Goal: Information Seeking & Learning: Learn about a topic

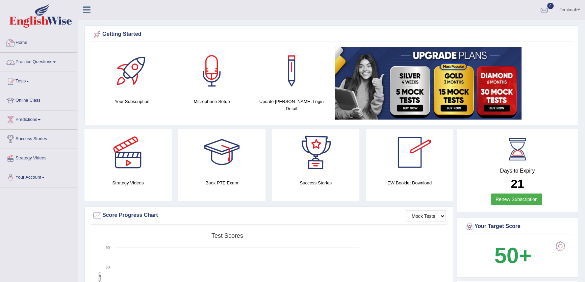
click at [29, 59] on link "Practice Questions" at bounding box center [38, 61] width 77 height 17
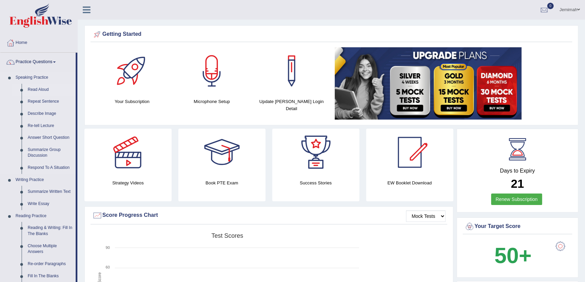
click at [35, 89] on link "Read Aloud" at bounding box center [50, 90] width 51 height 12
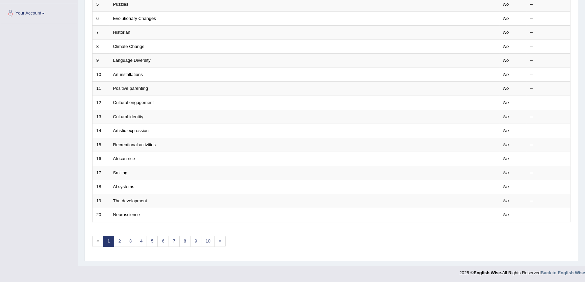
scroll to position [164, 0]
click at [119, 243] on link "2" at bounding box center [119, 241] width 11 height 11
click at [128, 241] on link "3" at bounding box center [130, 241] width 11 height 11
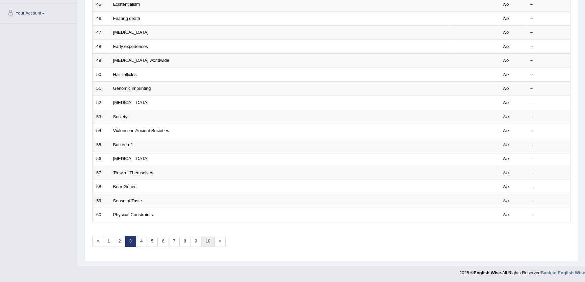
click at [202, 236] on link "10" at bounding box center [208, 241] width 14 height 11
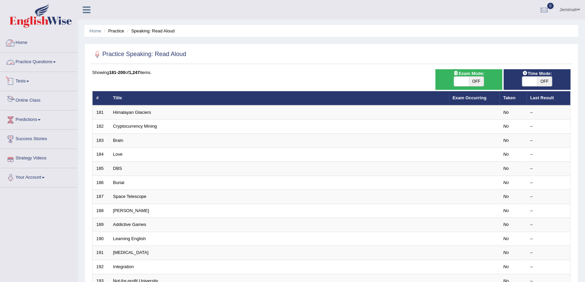
click at [43, 54] on link "Practice Questions" at bounding box center [38, 61] width 77 height 17
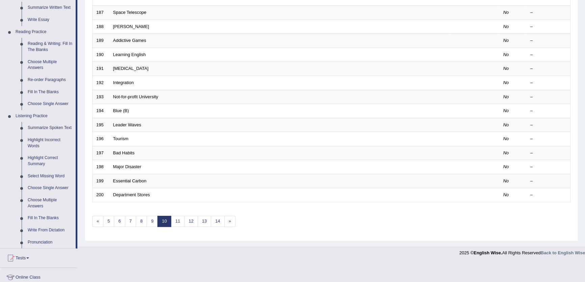
scroll to position [30, 0]
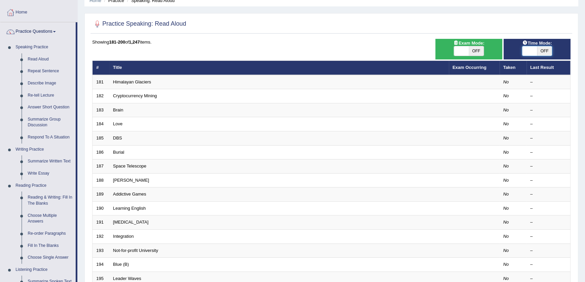
drag, startPoint x: 531, startPoint y: 50, endPoint x: 524, endPoint y: 50, distance: 6.8
click at [531, 50] on span at bounding box center [530, 50] width 15 height 9
click at [546, 49] on span "OFF" at bounding box center [544, 50] width 15 height 9
checkbox input "true"
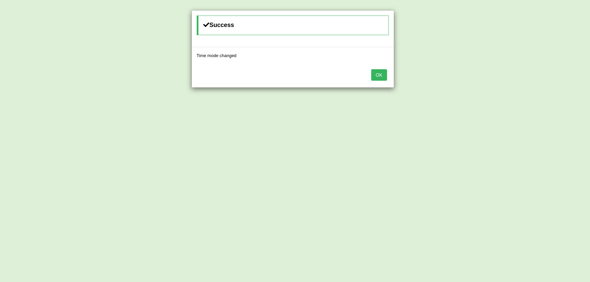
click at [383, 73] on button "OK" at bounding box center [379, 74] width 16 height 11
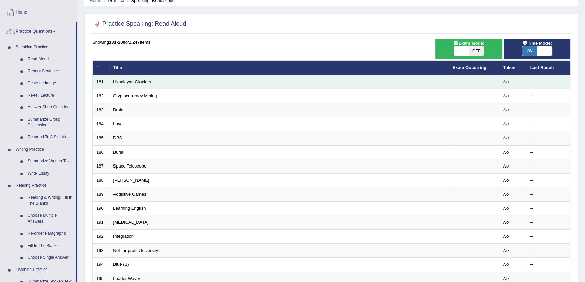
click at [127, 77] on td "Himalayan Glaciers" at bounding box center [280, 82] width 340 height 14
click at [129, 81] on link "Himalayan Glaciers" at bounding box center [132, 81] width 38 height 5
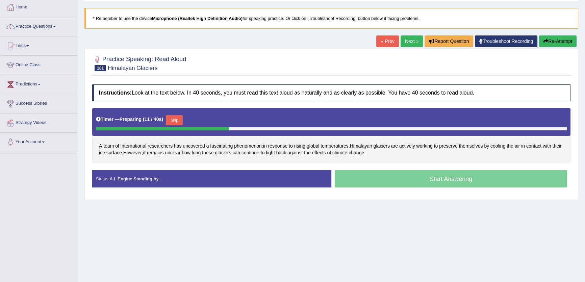
scroll to position [72, 0]
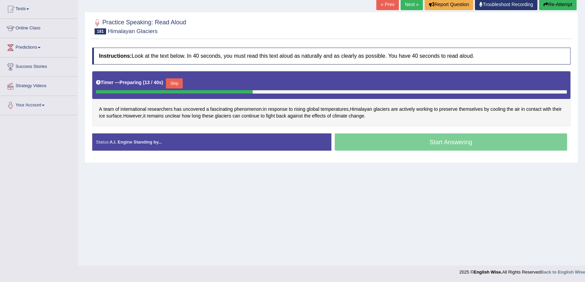
click at [176, 80] on button "Skip" at bounding box center [174, 83] width 17 height 10
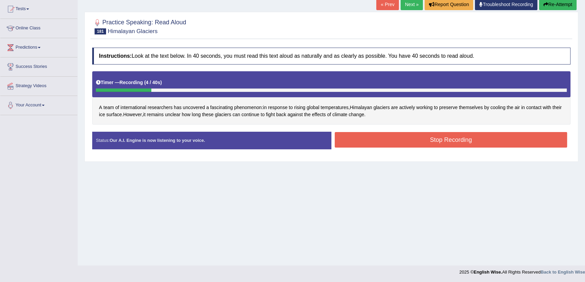
scroll to position [0, 0]
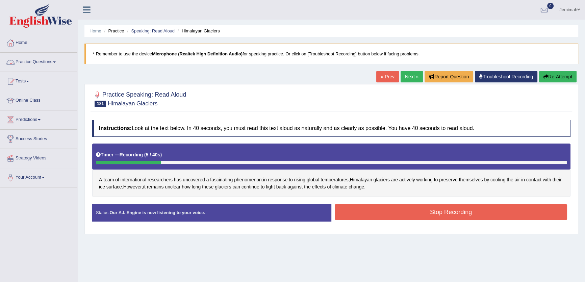
click at [34, 64] on link "Practice Questions" at bounding box center [38, 61] width 77 height 17
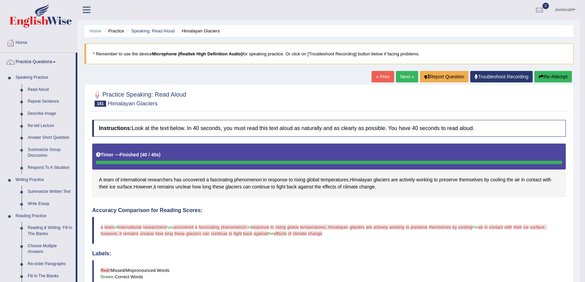
click at [544, 71] on button "Re-Attempt" at bounding box center [554, 76] width 38 height 11
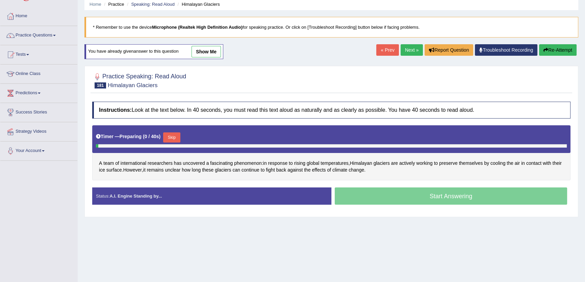
scroll to position [61, 0]
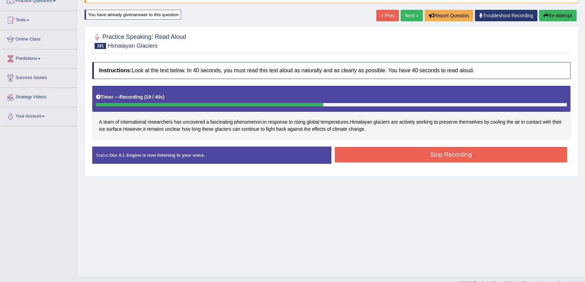
click at [364, 223] on div "Home Practice Speaking: Read Aloud Himalayan Glaciers * Remember to use the dev…" at bounding box center [332, 108] width 508 height 338
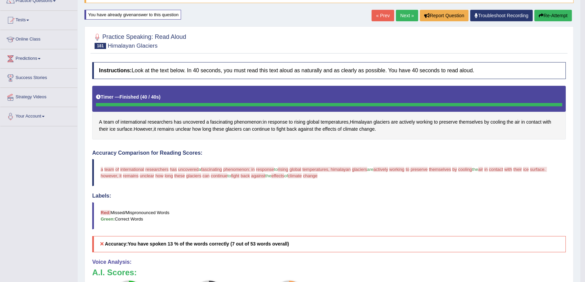
click at [552, 14] on button "Re-Attempt" at bounding box center [554, 15] width 38 height 11
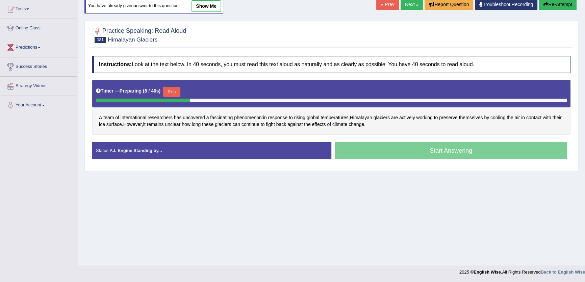
click at [169, 92] on button "Skip" at bounding box center [171, 92] width 17 height 10
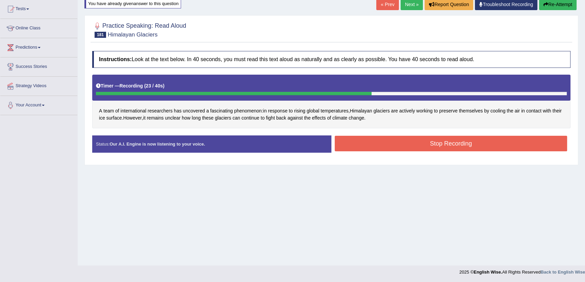
click at [440, 146] on button "Stop Recording" at bounding box center [451, 144] width 233 height 16
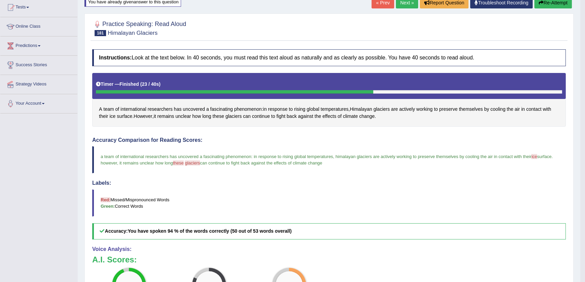
scroll to position [42, 0]
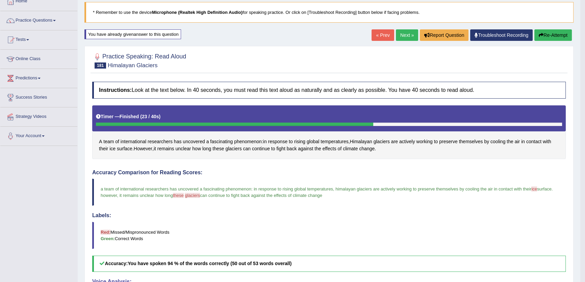
click at [405, 34] on link "Next »" at bounding box center [407, 34] width 22 height 11
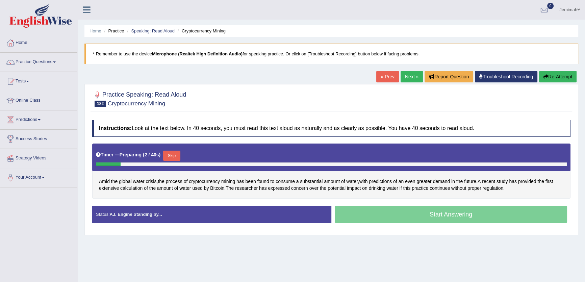
click at [411, 74] on link "Next »" at bounding box center [412, 76] width 22 height 11
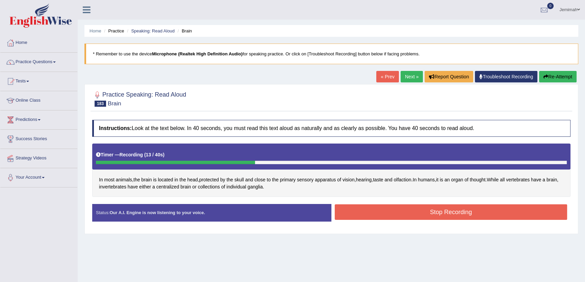
click at [411, 74] on link "Next »" at bounding box center [412, 76] width 22 height 11
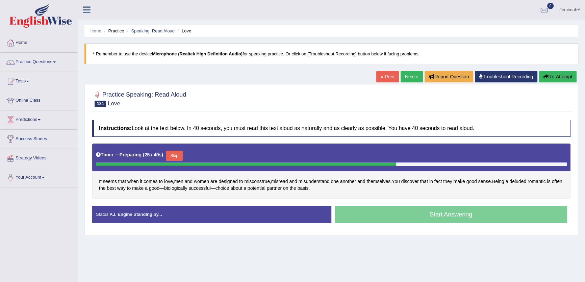
click at [409, 80] on link "Next »" at bounding box center [412, 76] width 22 height 11
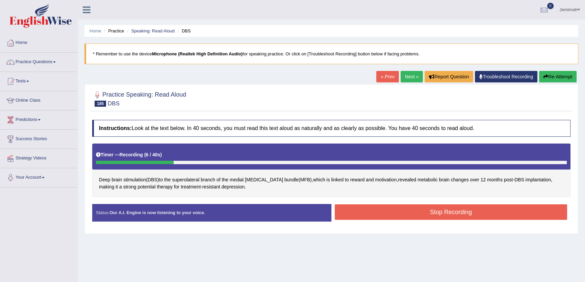
click at [541, 76] on button "Re-Attempt" at bounding box center [558, 76] width 38 height 11
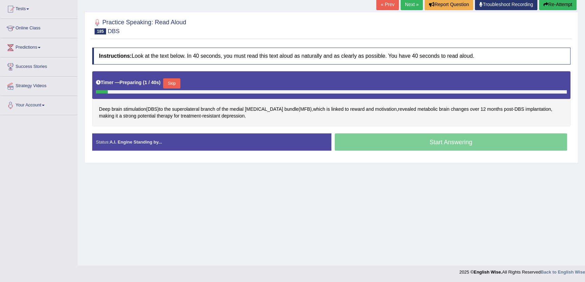
click at [177, 84] on button "Skip" at bounding box center [171, 83] width 17 height 10
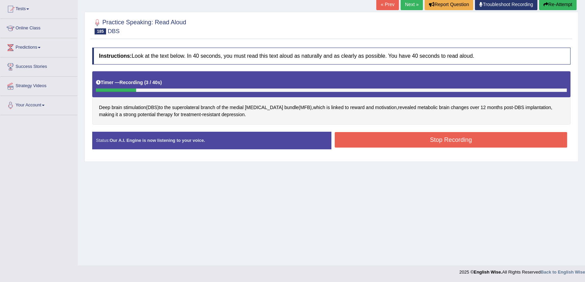
click at [545, 0] on button "Re-Attempt" at bounding box center [558, 4] width 38 height 11
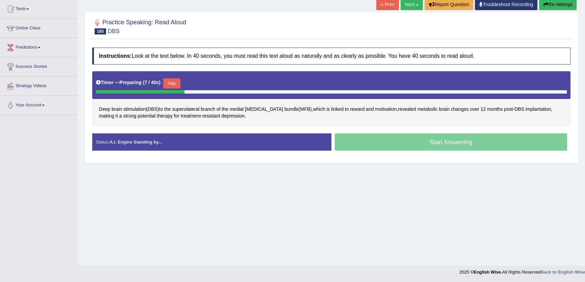
click at [175, 83] on button "Skip" at bounding box center [171, 83] width 17 height 10
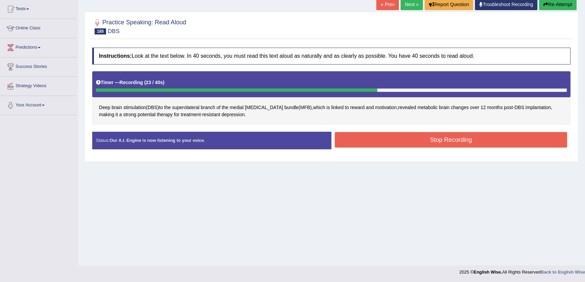
click at [551, 2] on button "Re-Attempt" at bounding box center [558, 4] width 38 height 11
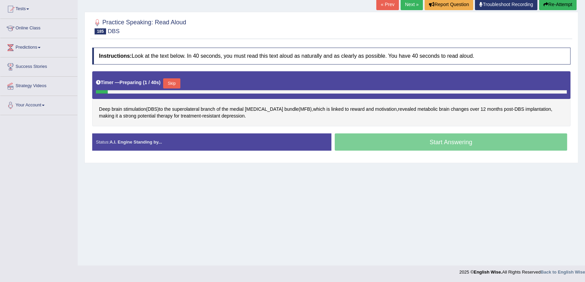
click at [178, 83] on button "Skip" at bounding box center [171, 83] width 17 height 10
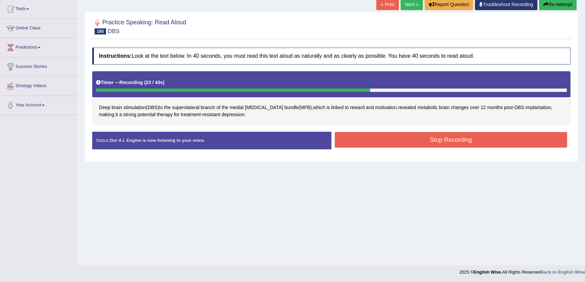
click at [373, 140] on button "Stop Recording" at bounding box center [451, 140] width 233 height 16
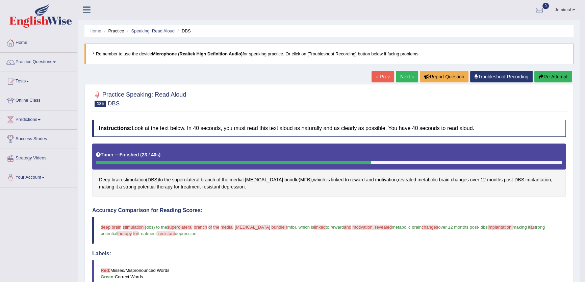
click at [554, 83] on div "« Prev Next » Report Question Troubleshoot Recording Re-Attempt" at bounding box center [473, 77] width 202 height 13
click at [554, 77] on button "Re-Attempt" at bounding box center [554, 76] width 38 height 11
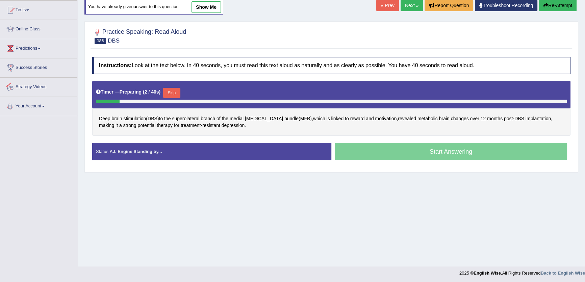
scroll to position [72, 0]
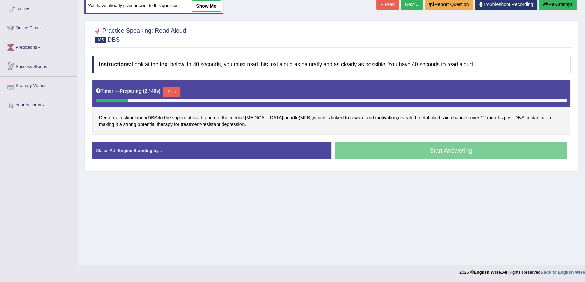
click at [176, 89] on button "Skip" at bounding box center [171, 92] width 17 height 10
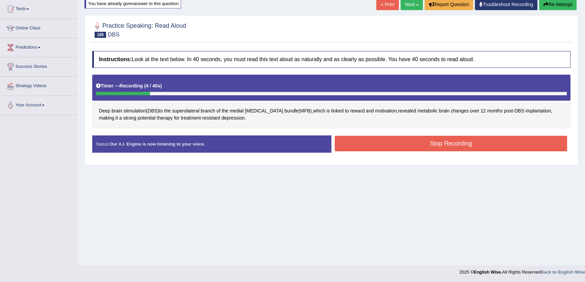
click at [555, 3] on button "Re-Attempt" at bounding box center [558, 4] width 38 height 11
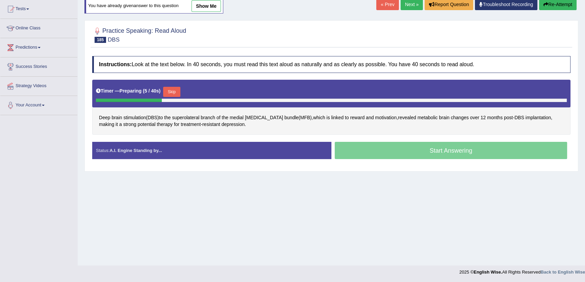
click at [171, 91] on button "Skip" at bounding box center [171, 92] width 17 height 10
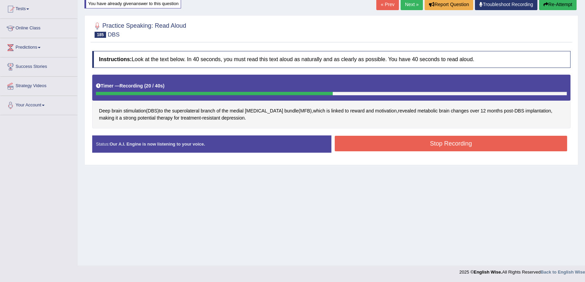
click at [366, 144] on button "Stop Recording" at bounding box center [451, 144] width 233 height 16
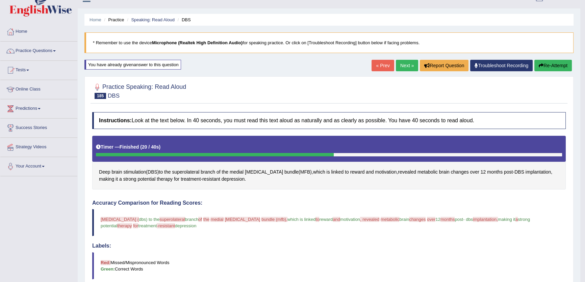
scroll to position [11, 0]
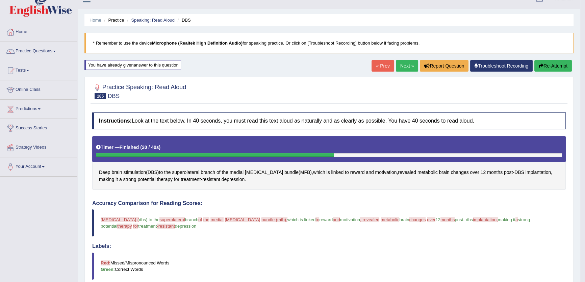
click at [551, 60] on button "Re-Attempt" at bounding box center [554, 65] width 38 height 11
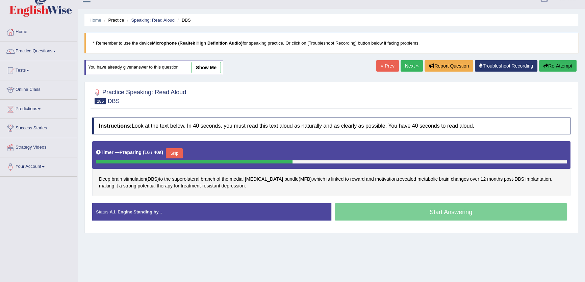
click at [172, 150] on button "Skip" at bounding box center [174, 153] width 17 height 10
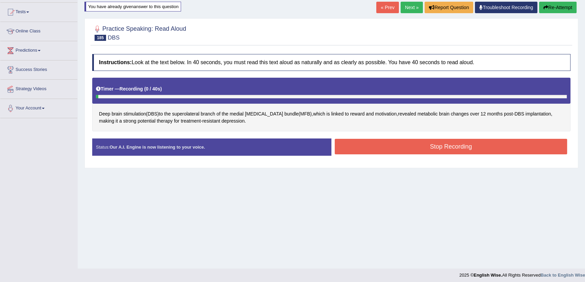
scroll to position [72, 0]
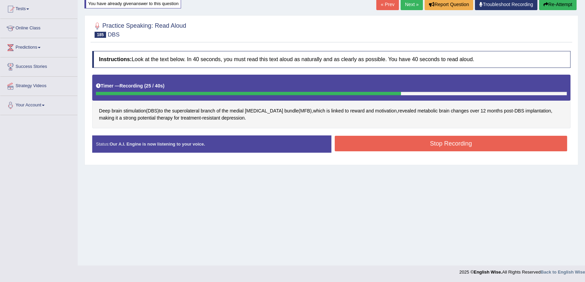
click at [371, 147] on button "Stop Recording" at bounding box center [451, 144] width 233 height 16
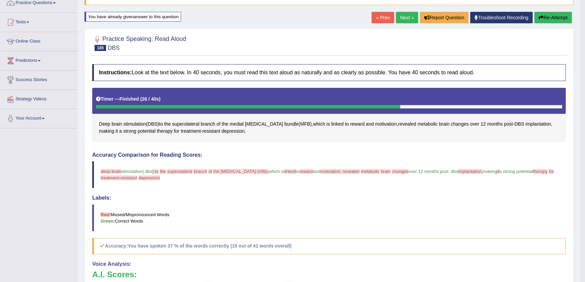
scroll to position [42, 0]
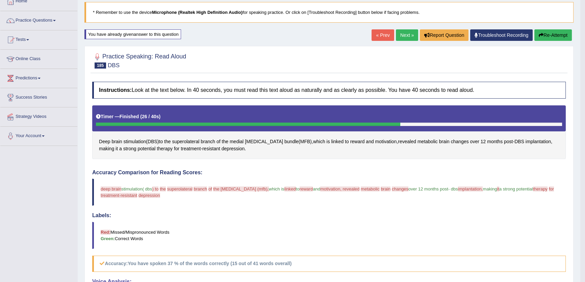
click at [543, 27] on div "Home Practice Speaking: Read Aloud DBS * Remember to use the device Microphone …" at bounding box center [329, 182] width 503 height 449
click at [545, 30] on button "Re-Attempt" at bounding box center [554, 34] width 38 height 11
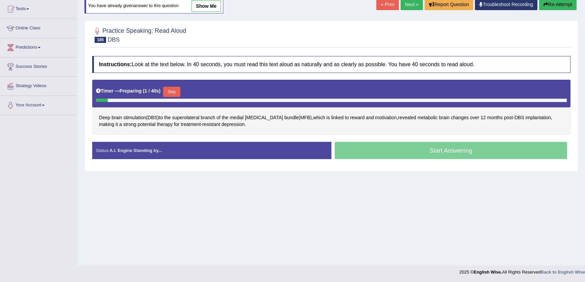
click at [180, 92] on button "Skip" at bounding box center [171, 92] width 17 height 10
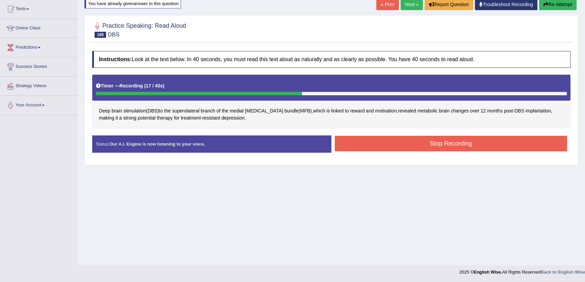
click at [339, 143] on button "Stop Recording" at bounding box center [451, 144] width 233 height 16
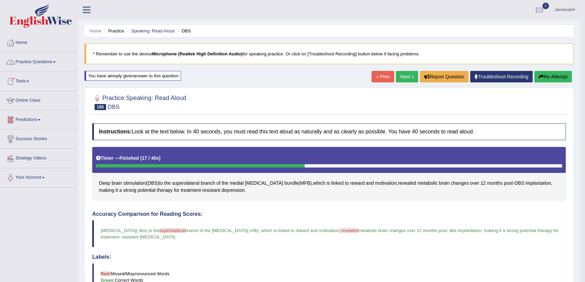
click at [44, 58] on link "Practice Questions" at bounding box center [38, 61] width 77 height 17
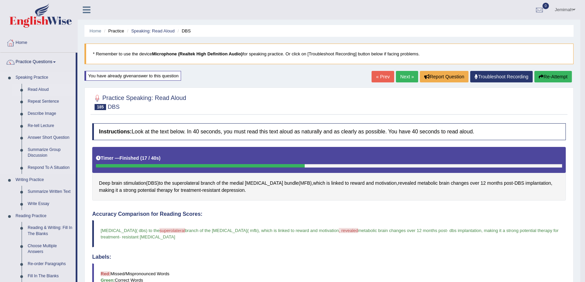
click at [44, 88] on link "Read Aloud" at bounding box center [50, 90] width 51 height 12
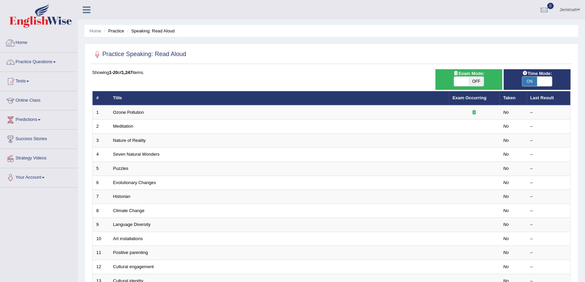
click at [51, 68] on link "Practice Questions" at bounding box center [38, 61] width 77 height 17
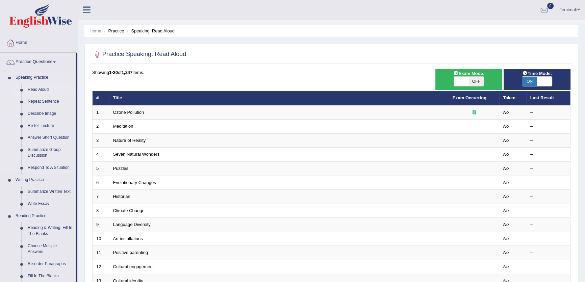
click at [41, 90] on link "Read Aloud" at bounding box center [50, 90] width 51 height 12
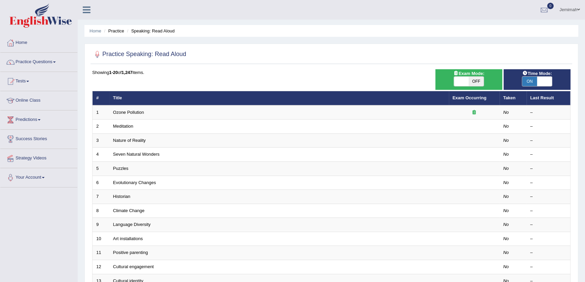
click at [541, 77] on span at bounding box center [544, 81] width 15 height 9
checkbox input "false"
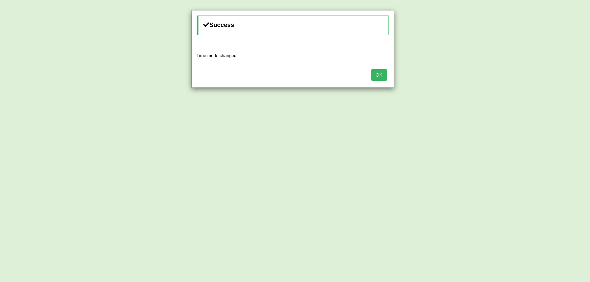
click at [376, 74] on button "OK" at bounding box center [379, 74] width 16 height 11
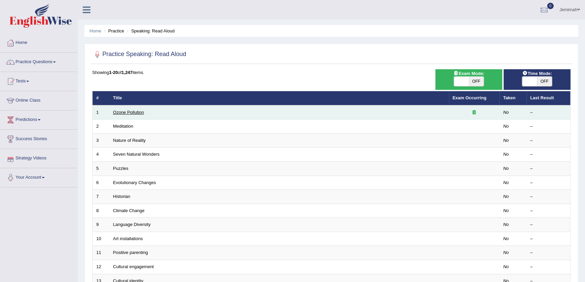
click at [133, 111] on link "Ozone Pollution" at bounding box center [128, 112] width 31 height 5
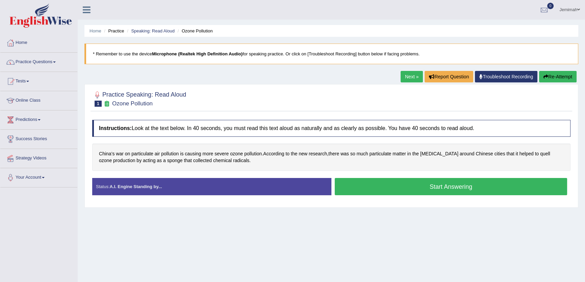
click at [56, 59] on link "Practice Questions" at bounding box center [38, 61] width 77 height 17
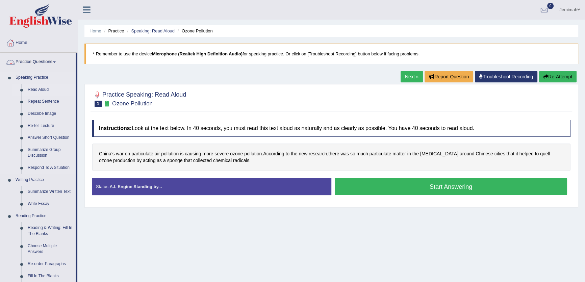
click at [39, 90] on link "Read Aloud" at bounding box center [50, 90] width 51 height 12
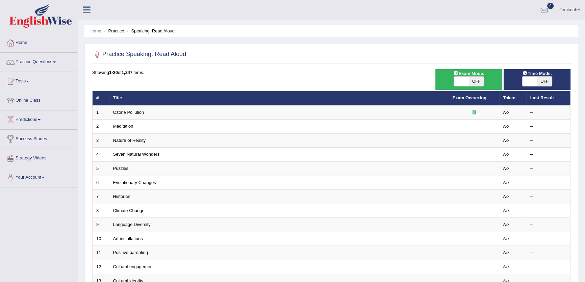
click at [549, 82] on span "OFF" at bounding box center [544, 81] width 15 height 9
checkbox input "true"
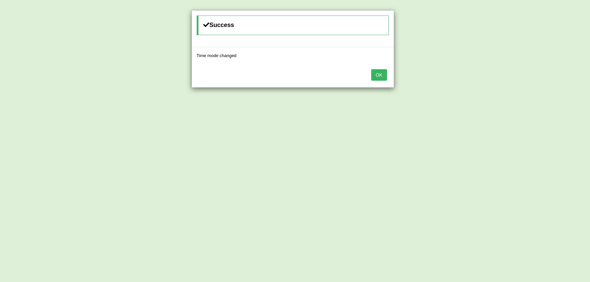
click at [380, 75] on button "OK" at bounding box center [379, 74] width 16 height 11
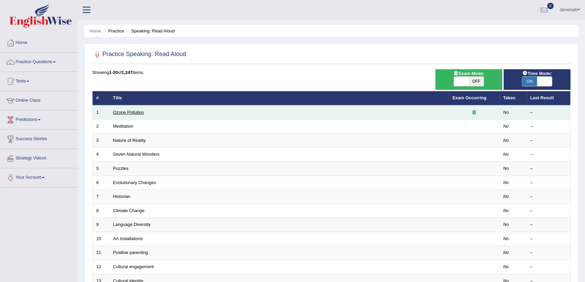
click at [136, 113] on link "Ozone Pollution" at bounding box center [128, 112] width 31 height 5
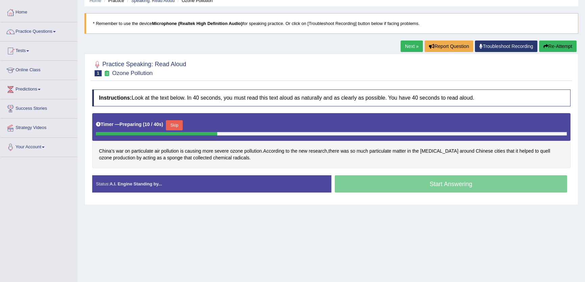
scroll to position [72, 0]
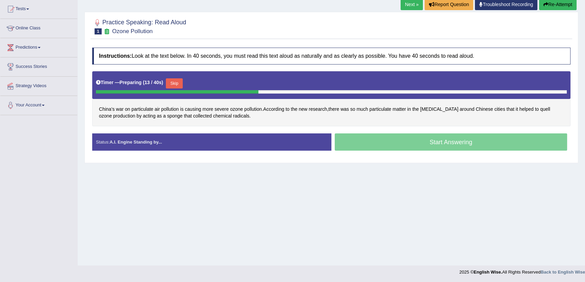
click at [180, 79] on button "Skip" at bounding box center [174, 83] width 17 height 10
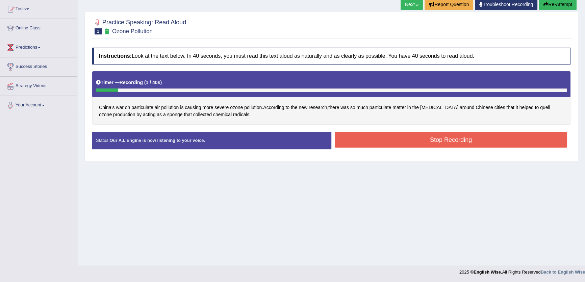
click at [362, 138] on button "Stop Recording" at bounding box center [451, 140] width 233 height 16
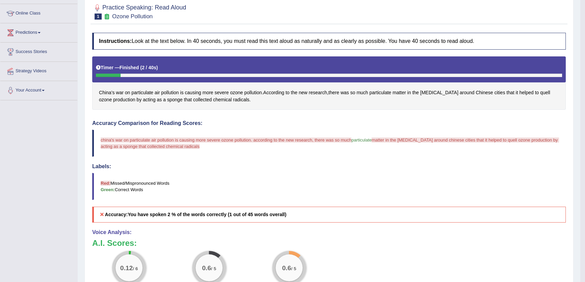
scroll to position [0, 0]
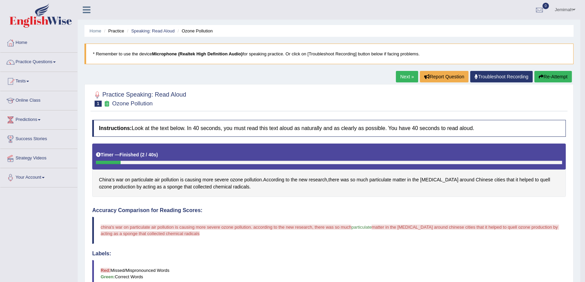
click at [406, 73] on link "Next »" at bounding box center [407, 76] width 22 height 11
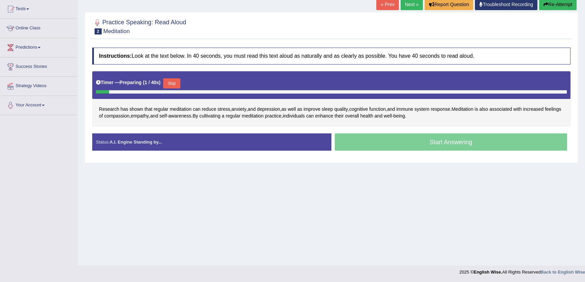
click at [178, 79] on button "Skip" at bounding box center [171, 83] width 17 height 10
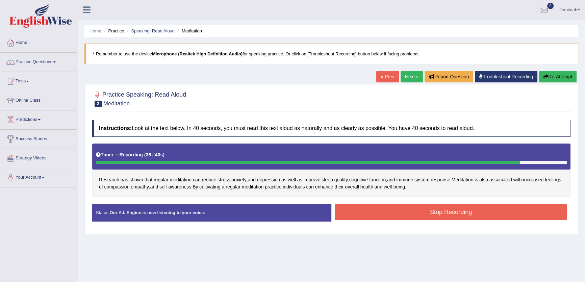
click at [548, 70] on div "Home Practice Speaking: Read Aloud Meditation * Remember to use the device Micr…" at bounding box center [332, 169] width 508 height 338
click at [551, 79] on button "Re-Attempt" at bounding box center [558, 76] width 38 height 11
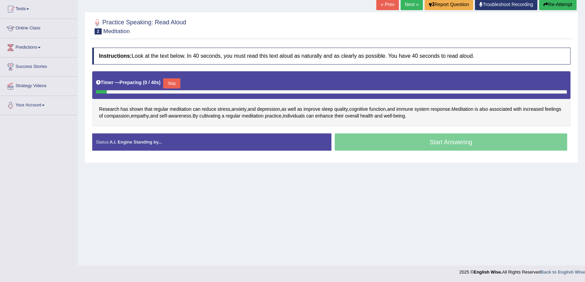
click at [177, 84] on button "Skip" at bounding box center [171, 83] width 17 height 10
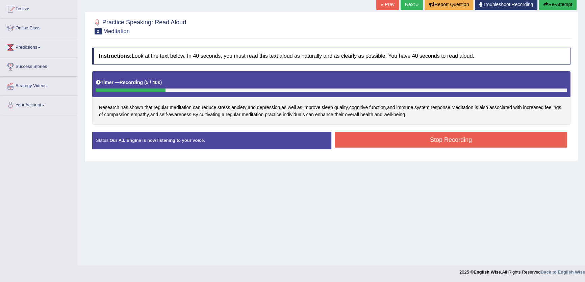
click at [446, 138] on button "Stop Recording" at bounding box center [451, 140] width 233 height 16
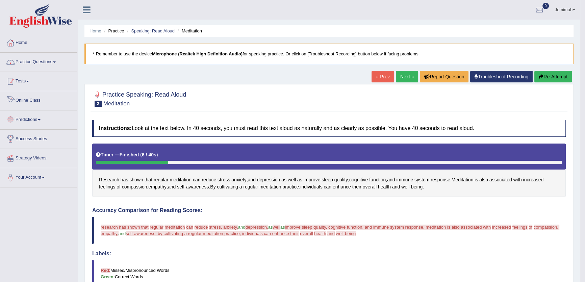
click at [51, 57] on link "Practice Questions" at bounding box center [38, 61] width 77 height 17
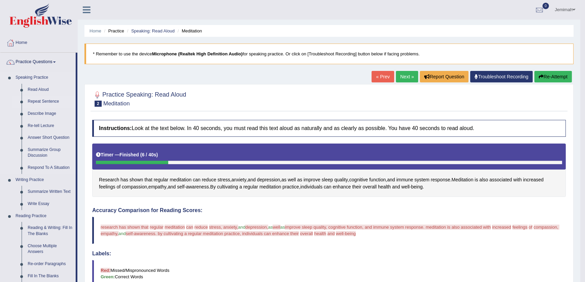
click at [31, 100] on link "Repeat Sentence" at bounding box center [50, 102] width 51 height 12
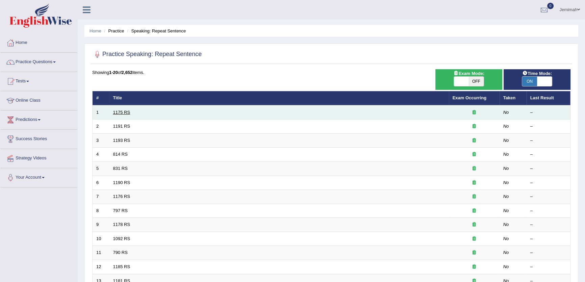
click at [123, 114] on link "1175 RS" at bounding box center [121, 112] width 17 height 5
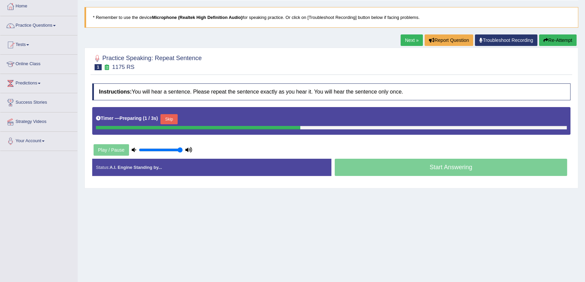
scroll to position [72, 0]
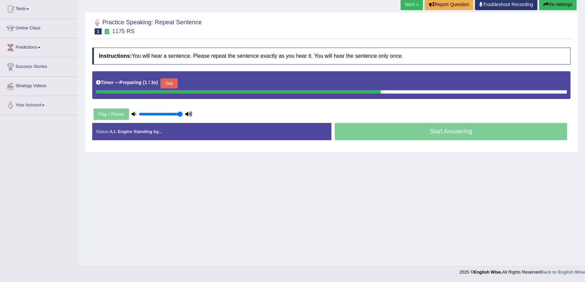
click at [177, 89] on div "Skip" at bounding box center [169, 84] width 17 height 12
click at [175, 85] on button "Skip" at bounding box center [169, 83] width 17 height 10
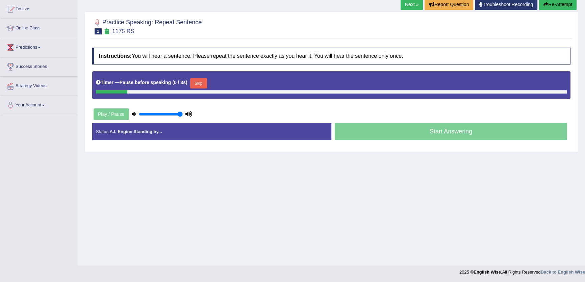
click at [199, 83] on button "Skip" at bounding box center [198, 83] width 17 height 10
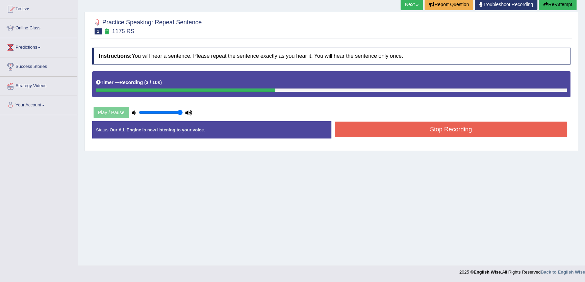
click at [346, 128] on button "Stop Recording" at bounding box center [451, 130] width 233 height 16
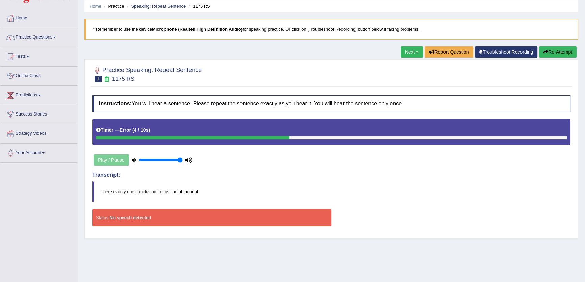
scroll to position [0, 0]
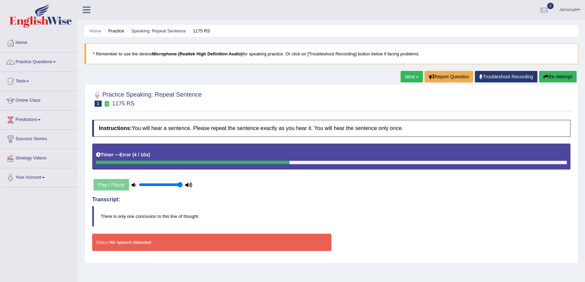
click at [404, 76] on link "Next »" at bounding box center [412, 76] width 22 height 11
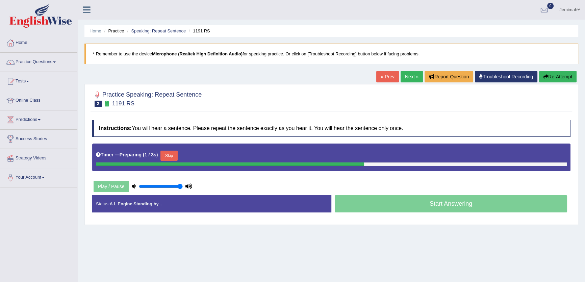
click at [166, 152] on button "Skip" at bounding box center [169, 156] width 17 height 10
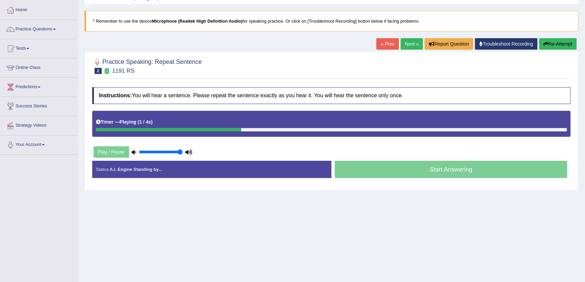
scroll to position [72, 0]
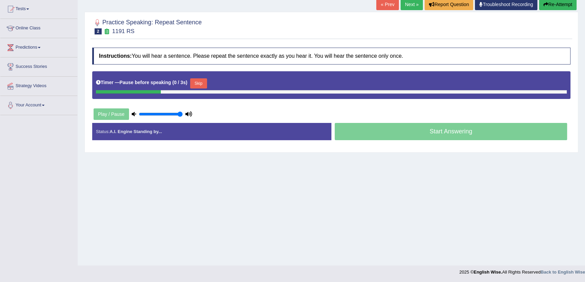
click at [199, 83] on button "Skip" at bounding box center [198, 83] width 17 height 10
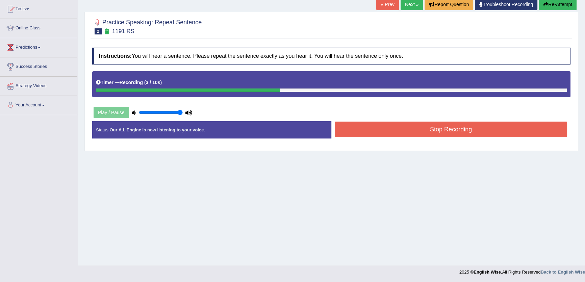
scroll to position [0, 0]
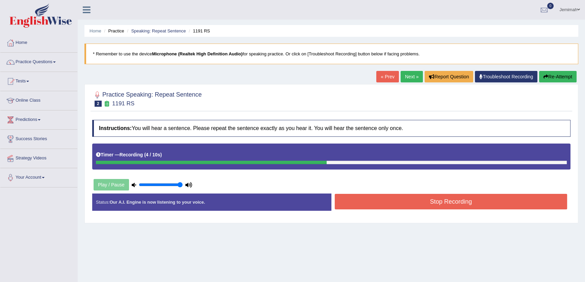
click at [402, 73] on link "Next »" at bounding box center [412, 76] width 22 height 11
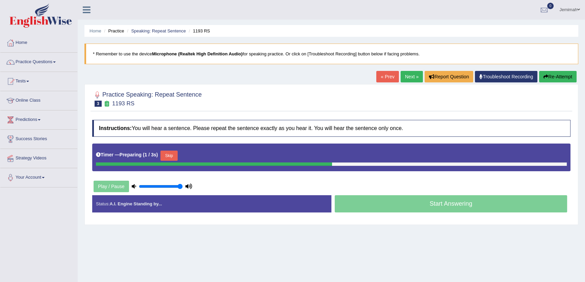
click at [168, 159] on button "Skip" at bounding box center [169, 156] width 17 height 10
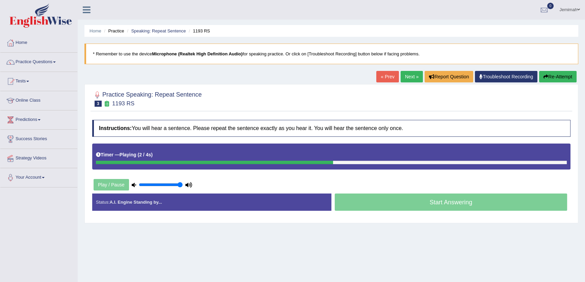
scroll to position [72, 0]
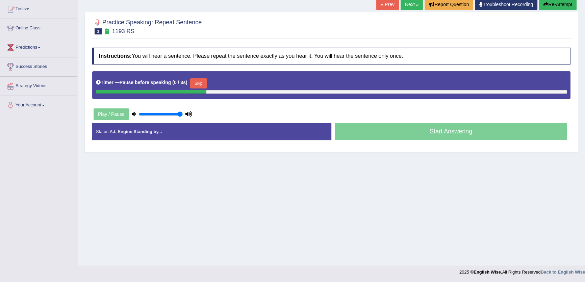
click at [198, 86] on button "Skip" at bounding box center [198, 83] width 17 height 10
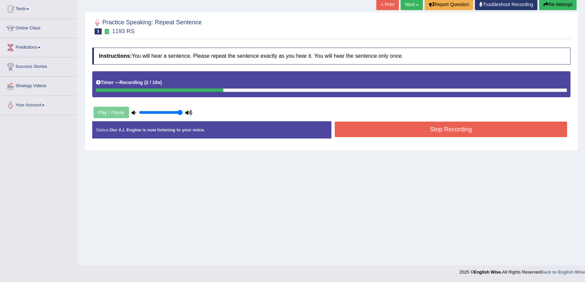
click at [389, 127] on button "Stop Recording" at bounding box center [451, 130] width 233 height 16
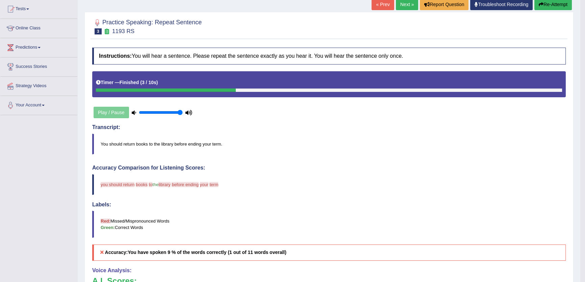
scroll to position [103, 0]
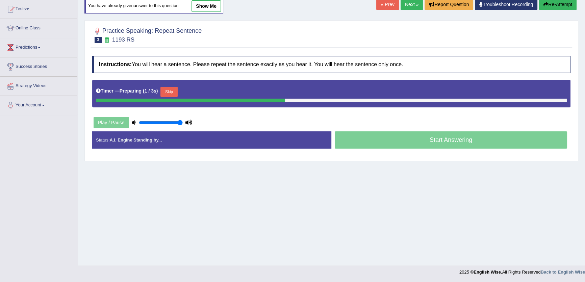
click at [407, 7] on link "Next »" at bounding box center [412, 4] width 22 height 11
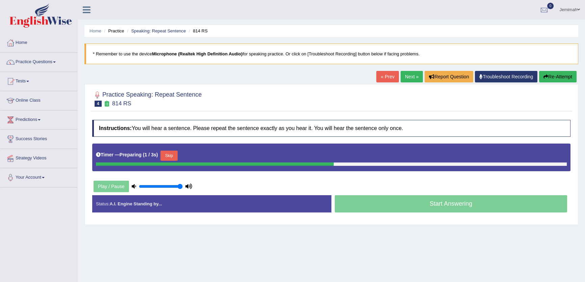
click at [402, 78] on link "Next »" at bounding box center [412, 76] width 22 height 11
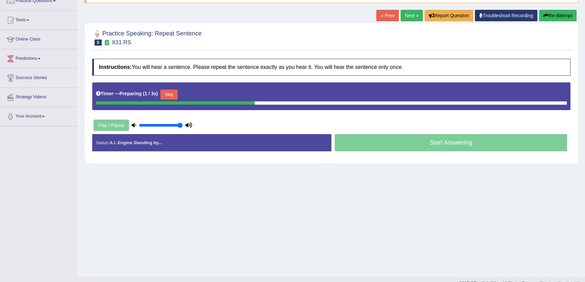
click at [170, 94] on button "Skip" at bounding box center [169, 95] width 17 height 10
click at [205, 95] on button "Skip" at bounding box center [198, 95] width 17 height 10
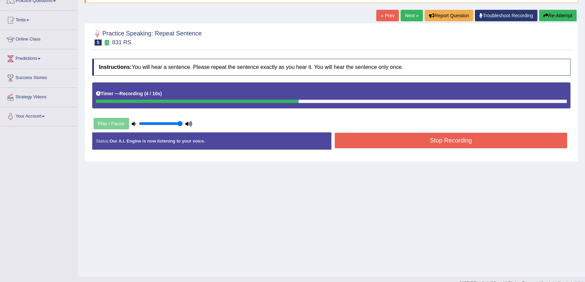
click at [371, 141] on button "Stop Recording" at bounding box center [451, 141] width 233 height 16
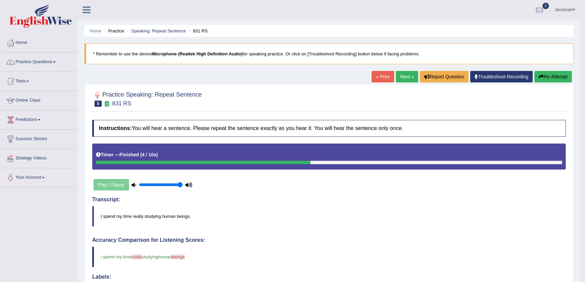
click at [398, 77] on link "Next »" at bounding box center [407, 76] width 22 height 11
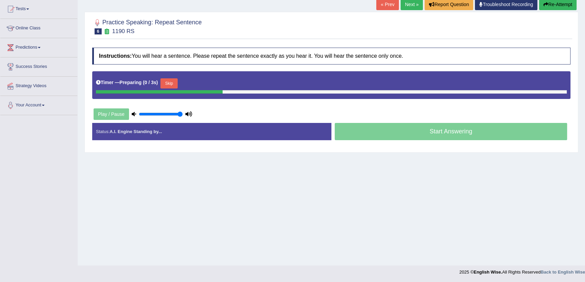
click at [169, 79] on button "Skip" at bounding box center [169, 83] width 17 height 10
click at [199, 82] on button "Skip" at bounding box center [198, 83] width 17 height 10
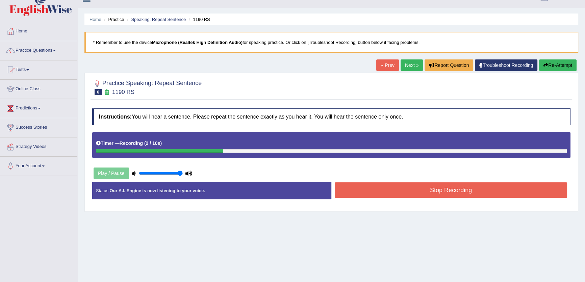
scroll to position [11, 0]
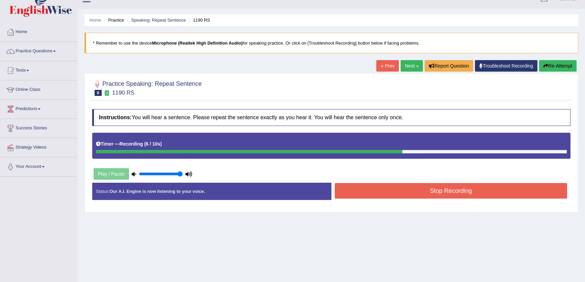
click at [405, 68] on link "Next »" at bounding box center [412, 65] width 22 height 11
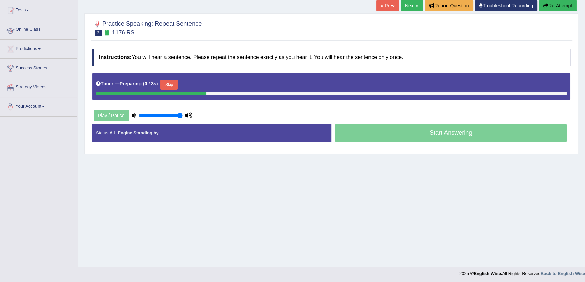
scroll to position [72, 0]
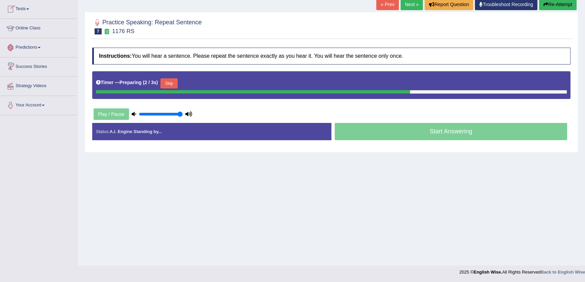
click at [172, 81] on button "Skip" at bounding box center [169, 83] width 17 height 10
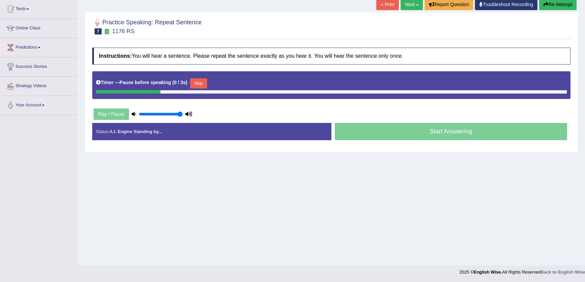
click at [201, 85] on button "Skip" at bounding box center [198, 83] width 17 height 10
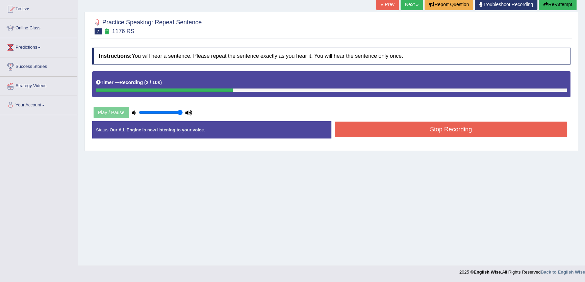
click at [381, 132] on button "Stop Recording" at bounding box center [451, 130] width 233 height 16
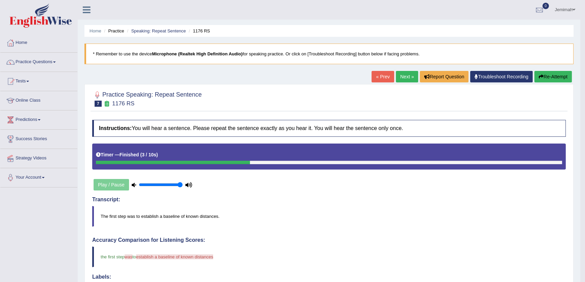
scroll to position [0, 0]
click at [56, 63] on span at bounding box center [54, 62] width 3 height 1
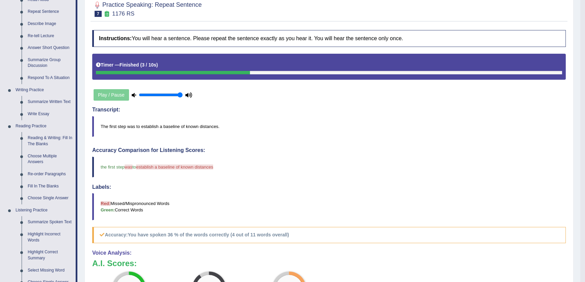
scroll to position [92, 0]
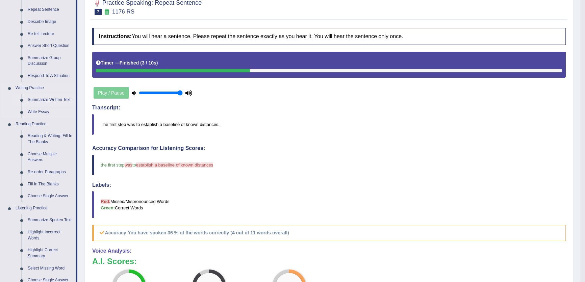
click at [63, 98] on link "Summarize Written Text" at bounding box center [50, 100] width 51 height 12
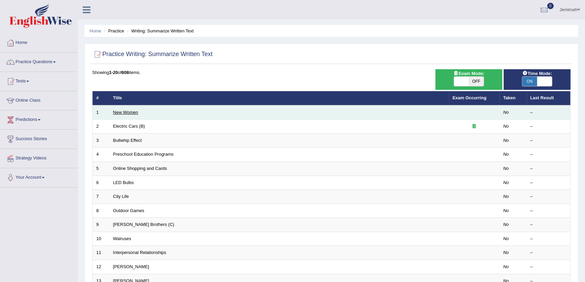
click at [124, 110] on link "New Women" at bounding box center [125, 112] width 25 height 5
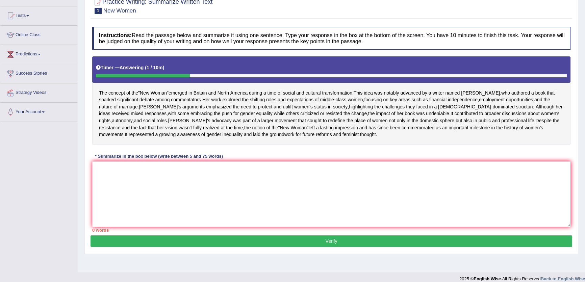
scroll to position [73, 0]
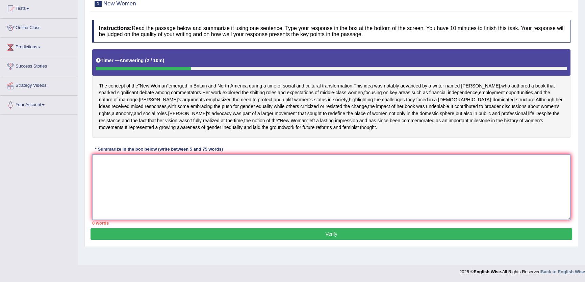
click at [260, 195] on textarea at bounding box center [331, 187] width 479 height 66
click at [325, 188] on textarea "eft5" at bounding box center [331, 187] width 479 height 66
click at [339, 200] on textarea "eft5h" at bounding box center [331, 187] width 479 height 66
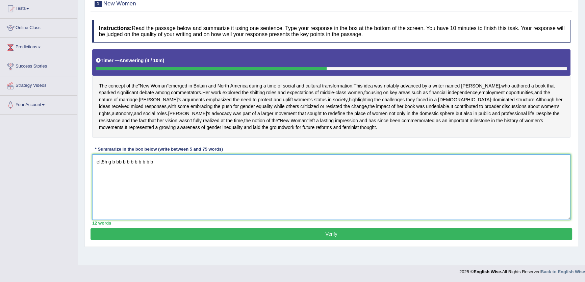
scroll to position [0, 0]
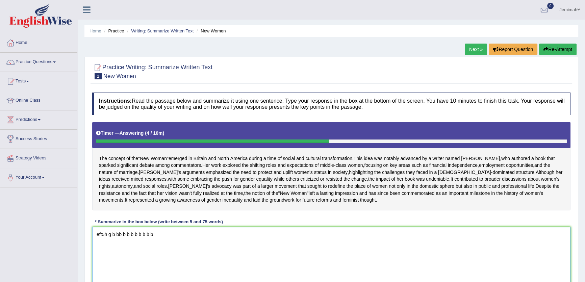
type textarea "eft5h g b bb b b b b b b b b"
click at [465, 57] on div "Practice Writing: Summarize Written Text 1 New Women Instructions: Read the pas…" at bounding box center [332, 188] width 494 height 263
click at [468, 47] on link "Next »" at bounding box center [476, 49] width 22 height 11
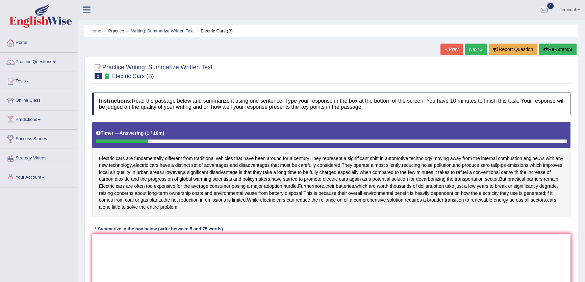
click at [468, 50] on link "Next »" at bounding box center [476, 49] width 22 height 11
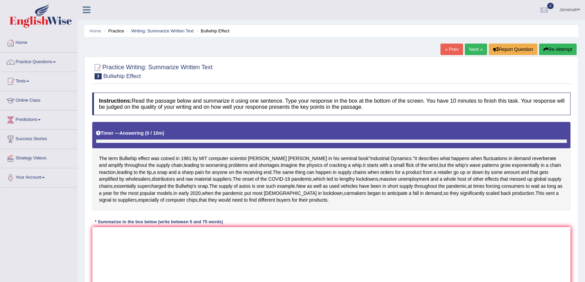
click at [448, 51] on link "« Prev" at bounding box center [452, 49] width 22 height 11
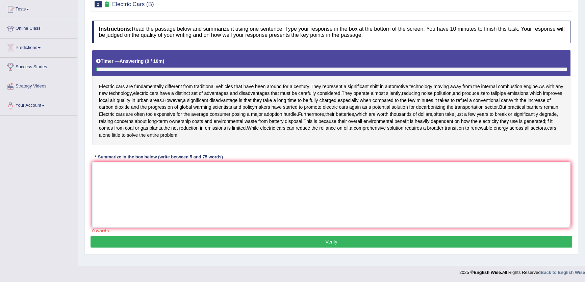
scroll to position [72, 0]
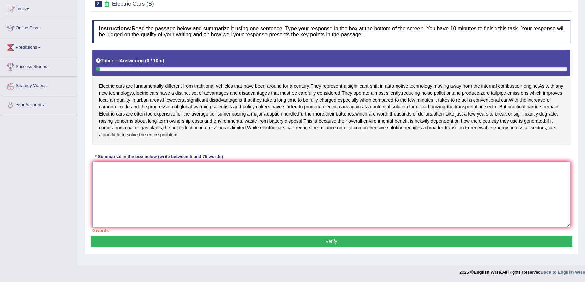
click at [301, 176] on textarea at bounding box center [331, 195] width 479 height 66
drag, startPoint x: 176, startPoint y: 96, endPoint x: 265, endPoint y: 111, distance: 90.6
click at [265, 111] on div "Electric cars are fundamentally different from traditional vehicles that have b…" at bounding box center [331, 97] width 479 height 95
click at [286, 196] on textarea at bounding box center [331, 195] width 479 height 66
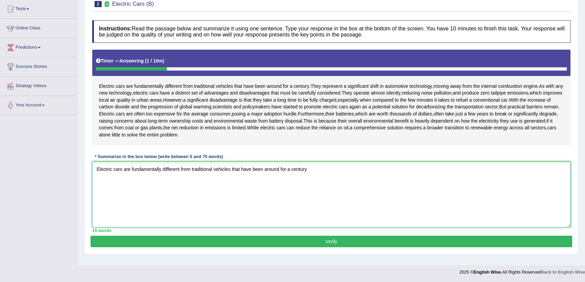
click at [326, 194] on textarea "Electric cars are fundamentally different from traditional vehicles that have b…" at bounding box center [331, 195] width 479 height 66
drag, startPoint x: 163, startPoint y: 170, endPoint x: 131, endPoint y: 176, distance: 31.9
click at [131, 176] on textarea "Electric cars are fundamentally different from traditional vehicles that have b…" at bounding box center [331, 195] width 479 height 66
drag, startPoint x: 121, startPoint y: 170, endPoint x: 89, endPoint y: 169, distance: 32.5
click at [89, 169] on div "Practice Writing: Summarize Written Text 2 Electric Cars (B) Instructions: Read…" at bounding box center [332, 119] width 494 height 270
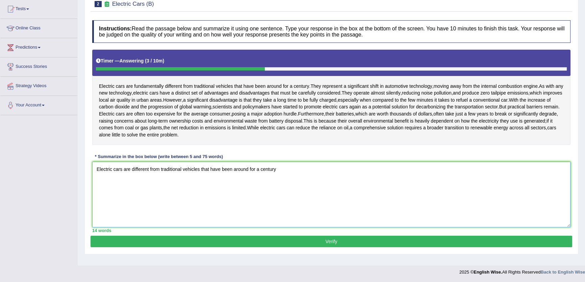
click at [179, 194] on textarea "Electric cars are different from traditional vehicles that have been around for…" at bounding box center [331, 195] width 479 height 66
drag, startPoint x: 210, startPoint y: 167, endPoint x: 200, endPoint y: 186, distance: 21.3
click at [200, 186] on textarea "Electric cars are different from traditional vehicles that have been around for…" at bounding box center [331, 195] width 479 height 66
click at [228, 191] on textarea "Electric cars are different from traditional vehicles that have been around for…" at bounding box center [331, 195] width 479 height 66
drag, startPoint x: 252, startPoint y: 168, endPoint x: 234, endPoint y: 175, distance: 19.0
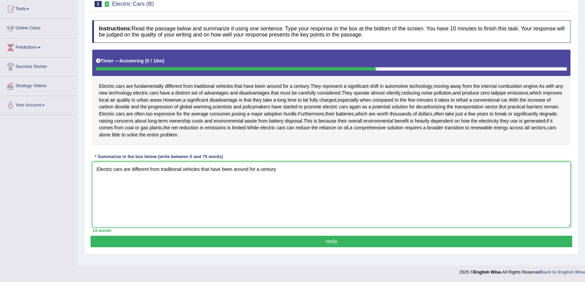
click at [234, 175] on textarea "Electric cars are different from traditional vehicles that have been around for…" at bounding box center [331, 195] width 479 height 66
drag, startPoint x: 265, startPoint y: 170, endPoint x: 234, endPoint y: 173, distance: 31.6
click at [234, 173] on textarea "Electric cars are different from traditional vehicles that have been for a cent…" at bounding box center [331, 195] width 479 height 66
drag, startPoint x: 125, startPoint y: 170, endPoint x: 76, endPoint y: 168, distance: 49.4
click at [76, 168] on div "Toggle navigation Home Practice Questions Speaking Practice Read Aloud Repeat S…" at bounding box center [292, 104] width 585 height 352
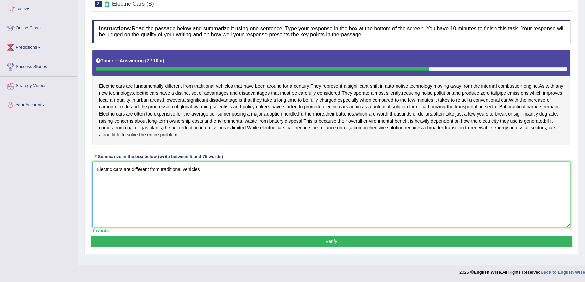
click at [159, 206] on textarea "Electric cars are different from traditional vehicles" at bounding box center [331, 195] width 479 height 66
click at [225, 172] on textarea "Electric cars are different from traditional vehicles" at bounding box center [331, 195] width 479 height 66
drag, startPoint x: 251, startPoint y: 177, endPoint x: 10, endPoint y: 177, distance: 241.3
click at [10, 177] on div "Toggle navigation Home Practice Questions Speaking Practice Read Aloud Repeat S…" at bounding box center [292, 104] width 585 height 352
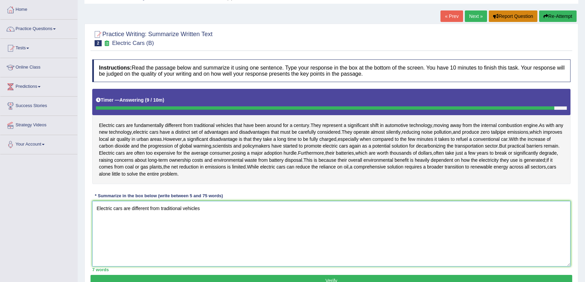
scroll to position [0, 0]
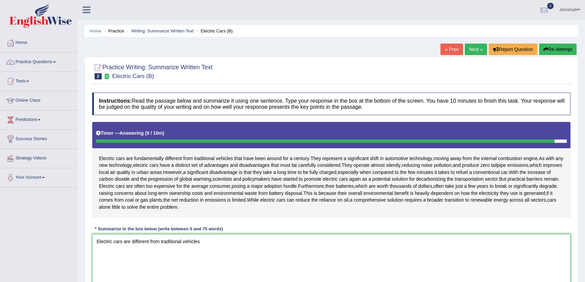
type textarea "Electric cars are different from traditional vehicles"
click at [568, 48] on button "Re-Attempt" at bounding box center [558, 49] width 38 height 11
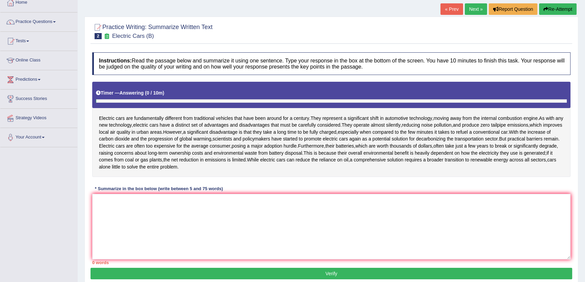
scroll to position [72, 0]
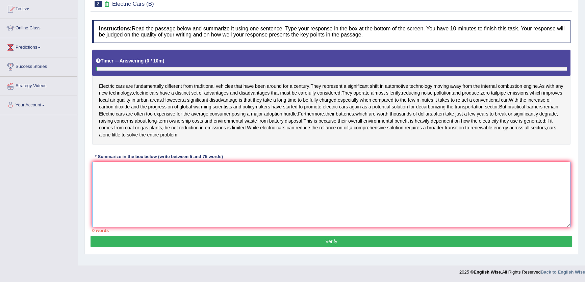
paste textarea "Electric cars are different from traditional vehicles"
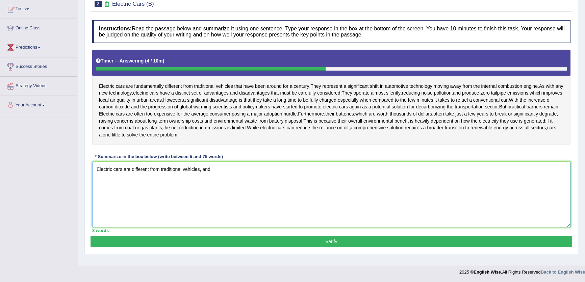
click at [286, 211] on textarea "Electric cars are different from traditional vehicles, and" at bounding box center [331, 195] width 479 height 66
click at [211, 170] on textarea "Electric cars are different from traditional vehicles, and they operate almost …" at bounding box center [331, 195] width 479 height 66
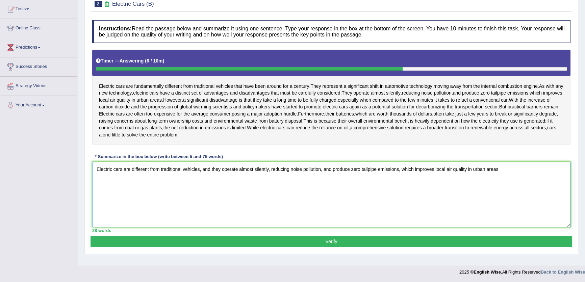
click at [323, 170] on textarea "Electric cars are different from traditional vehicles, and they operate almost …" at bounding box center [331, 195] width 479 height 66
drag, startPoint x: 310, startPoint y: 170, endPoint x: 270, endPoint y: 176, distance: 40.3
click at [270, 176] on textarea "Electric cars are different from traditional vehicles, and they operate almost …" at bounding box center [331, 195] width 479 height 66
drag, startPoint x: 255, startPoint y: 170, endPoint x: 240, endPoint y: 171, distance: 14.9
click at [240, 171] on textarea "Electric cars are different from traditional vehicles, and they operate almost …" at bounding box center [331, 195] width 479 height 66
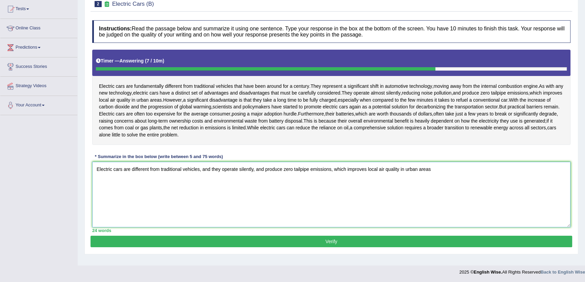
drag, startPoint x: 379, startPoint y: 169, endPoint x: 367, endPoint y: 174, distance: 12.7
click at [367, 174] on textarea "Electric cars are different from traditional vehicles, and they operate silentl…" at bounding box center [331, 195] width 479 height 66
drag, startPoint x: 423, startPoint y: 169, endPoint x: 389, endPoint y: 169, distance: 33.1
click at [389, 169] on textarea "Electric cars are different from traditional vehicles, and they operate silentl…" at bounding box center [331, 195] width 479 height 66
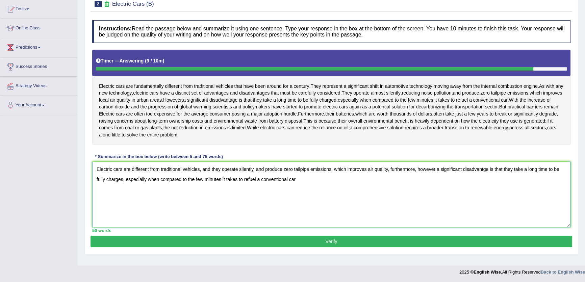
drag, startPoint x: 436, startPoint y: 169, endPoint x: 416, endPoint y: 173, distance: 21.0
click at [416, 173] on textarea "Electric cars are different from traditional vehicles, and they operate silentl…" at bounding box center [331, 195] width 479 height 66
click at [112, 180] on textarea "Electric cars are different from traditional vehicles, and they operate silentl…" at bounding box center [331, 195] width 479 height 66
drag, startPoint x: 320, startPoint y: 199, endPoint x: 0, endPoint y: 136, distance: 326.3
click at [0, 136] on div "Toggle navigation Home Practice Questions Speaking Practice Read Aloud Repeat S…" at bounding box center [292, 104] width 585 height 352
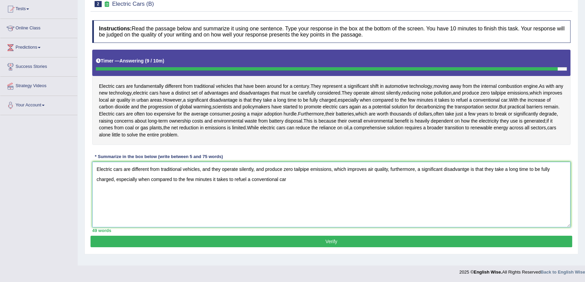
scroll to position [0, 0]
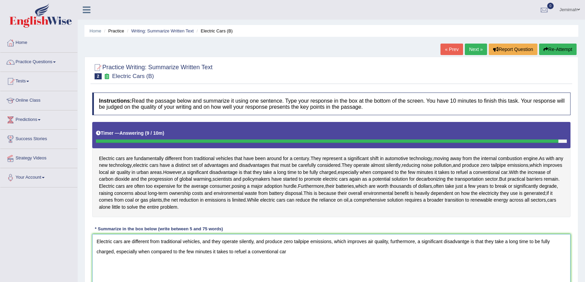
type textarea "Electric cars are different from traditional vehicles, and they operate silentl…"
click at [553, 53] on button "Re-Attempt" at bounding box center [558, 49] width 38 height 11
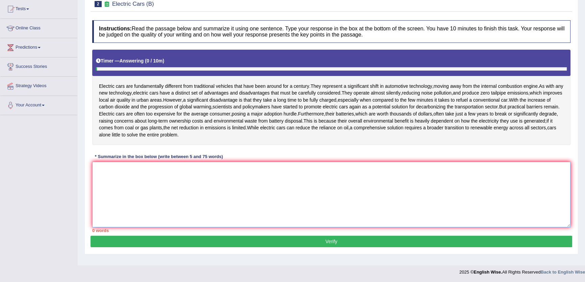
paste textarea "Electric cars are different from traditional vehicles, and they operate silentl…"
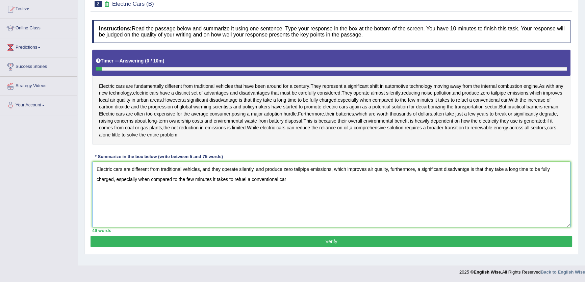
click at [464, 171] on textarea "Electric cars are different from traditional vehicles, and they operate silentl…" at bounding box center [331, 195] width 479 height 66
click at [437, 201] on textarea "Electric cars are different from traditional vehicles, and they operate silentl…" at bounding box center [331, 195] width 479 height 66
drag, startPoint x: 252, startPoint y: 180, endPoint x: 178, endPoint y: 183, distance: 73.8
click at [178, 183] on textarea "Electric cars are different from traditional vehicles, and they operate silentl…" at bounding box center [331, 195] width 479 height 66
click at [217, 186] on textarea "Electric cars are different from traditional vehicles, and they operate silentl…" at bounding box center [331, 195] width 479 height 66
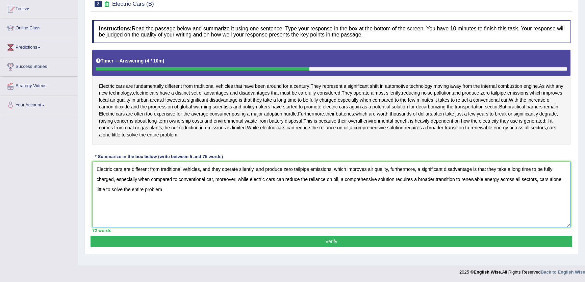
drag, startPoint x: 249, startPoint y: 179, endPoint x: 237, endPoint y: 183, distance: 12.6
click at [237, 183] on textarea "Electric cars are different from traditional vehicles, and they operate silentl…" at bounding box center [331, 195] width 479 height 66
click at [275, 213] on textarea "Electric cars are different from traditional vehicles, and they operate silentl…" at bounding box center [331, 195] width 479 height 66
drag, startPoint x: 526, startPoint y: 180, endPoint x: 488, endPoint y: 182, distance: 37.9
click at [488, 182] on textarea "Electric cars are different from traditional vehicles, and they operate silentl…" at bounding box center [331, 195] width 479 height 66
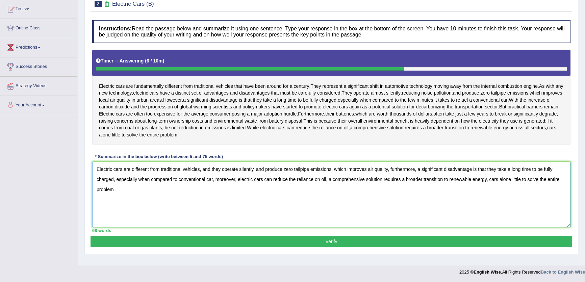
click at [130, 193] on textarea "Electric cars are different from traditional vehicles, and they operate silentl…" at bounding box center [331, 195] width 479 height 66
drag, startPoint x: 143, startPoint y: 197, endPoint x: 14, endPoint y: 133, distance: 143.6
click at [14, 133] on div "Toggle navigation Home Practice Questions Speaking Practice Read Aloud Repeat S…" at bounding box center [292, 104] width 585 height 352
type textarea "Electric cars are different from traditional vehicles, and they operate silentl…"
click at [301, 245] on button "Verify" at bounding box center [332, 241] width 482 height 11
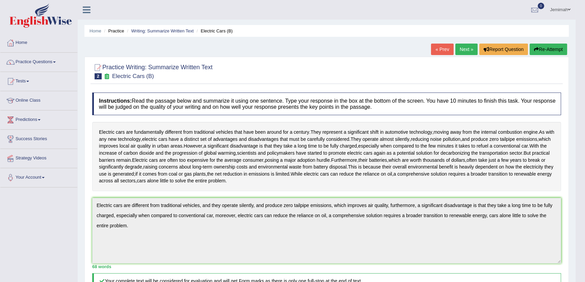
click at [536, 42] on div "Home Practice Writing: Summarize Written Text Electric Cars (B) « Prev Next » R…" at bounding box center [327, 222] width 498 height 444
drag, startPoint x: 536, startPoint y: 42, endPoint x: 538, endPoint y: 46, distance: 4.3
click at [536, 43] on div "Home Practice Writing: Summarize Written Text Electric Cars (B) « Prev Next » R…" at bounding box center [327, 222] width 498 height 444
click at [538, 46] on button "Re-Attempt" at bounding box center [549, 49] width 38 height 11
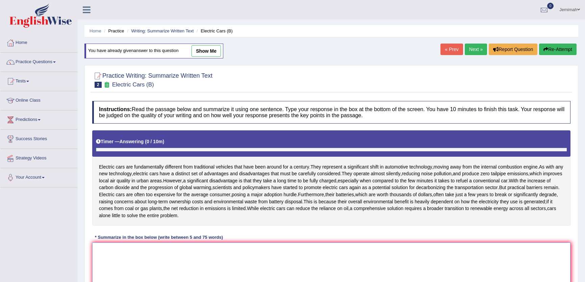
scroll to position [74, 0]
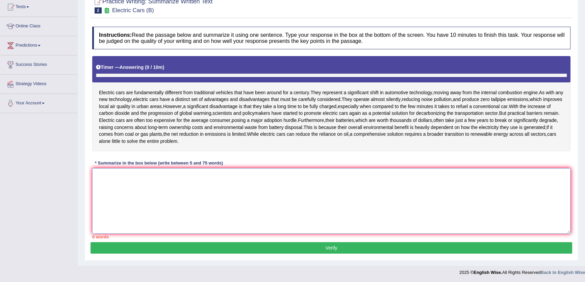
drag, startPoint x: 0, startPoint y: 0, endPoint x: 142, endPoint y: 211, distance: 254.3
paste textarea "Electric cars are different from traditional vehicles, and they operate silentl…"
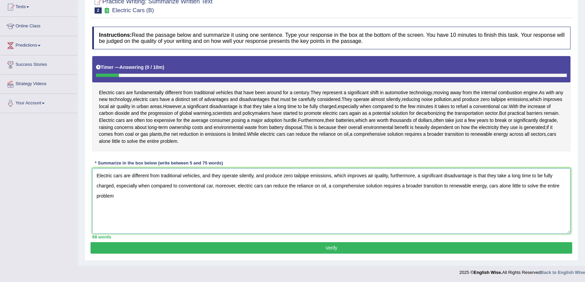
type textarea "Electric cars are different from traditional vehicles, and they operate silentl…"
click at [325, 247] on button "Verify" at bounding box center [332, 247] width 482 height 11
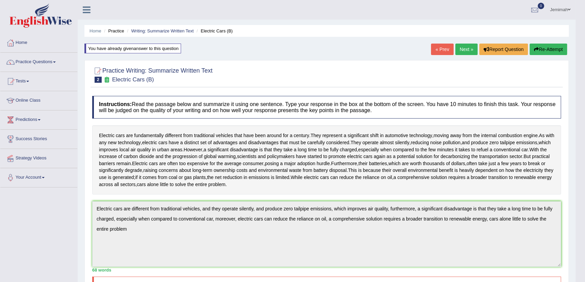
click at [550, 49] on button "Re-Attempt" at bounding box center [549, 49] width 38 height 11
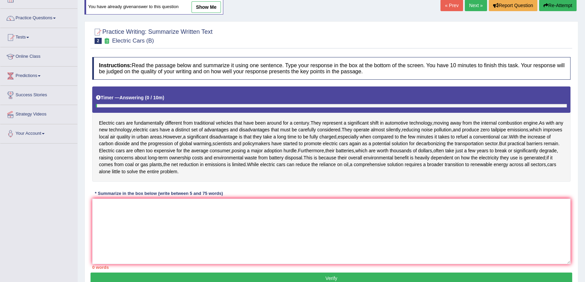
scroll to position [74, 0]
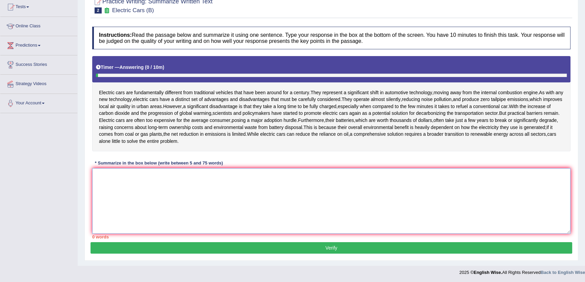
paste textarea "Electric cars are different from traditional vehicles, and they operate silentl…"
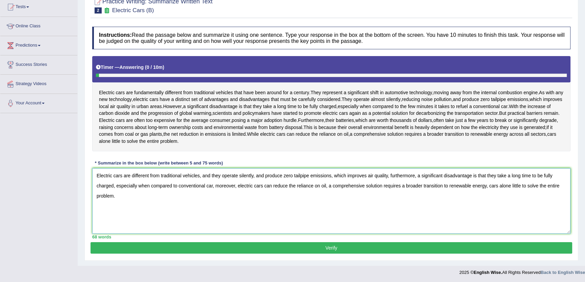
type textarea "Electric cars are different from traditional vehicles, and they operate silentl…"
click at [310, 246] on button "Verify" at bounding box center [332, 247] width 482 height 11
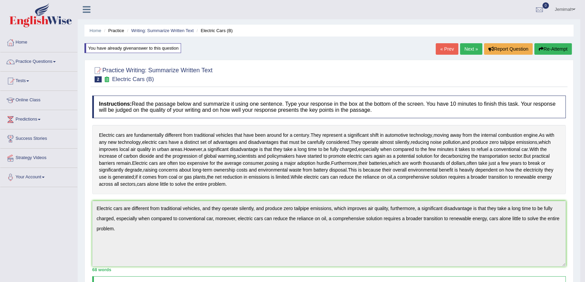
scroll to position [0, 0]
click at [54, 64] on link "Practice Questions" at bounding box center [38, 61] width 77 height 17
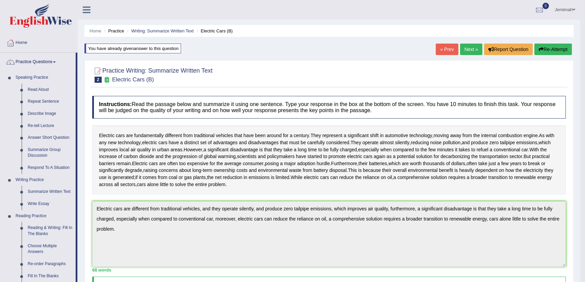
click at [471, 50] on link "Next »" at bounding box center [471, 49] width 22 height 11
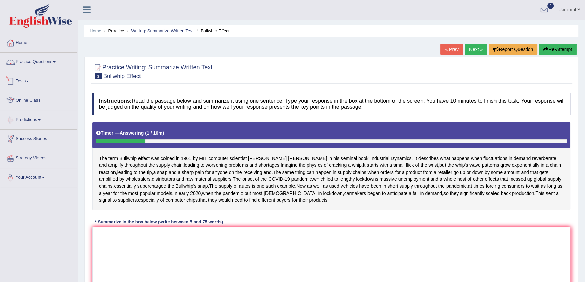
click at [34, 64] on link "Practice Questions" at bounding box center [38, 61] width 77 height 17
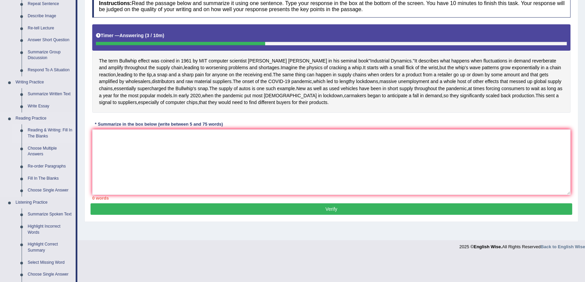
scroll to position [153, 0]
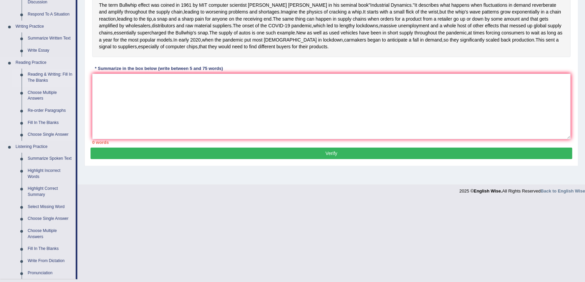
click at [40, 77] on link "Reading & Writing: Fill In The Blanks" at bounding box center [50, 78] width 51 height 18
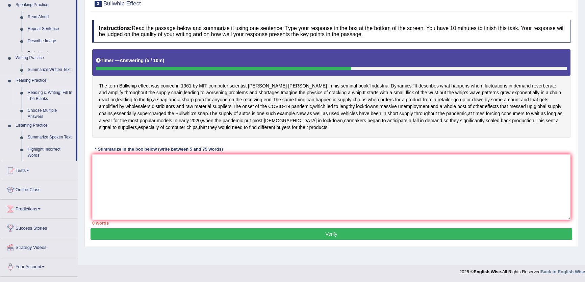
scroll to position [87, 0]
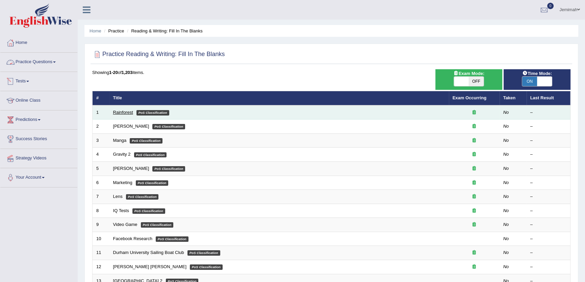
click at [123, 111] on link "Rainforest" at bounding box center [123, 112] width 20 height 5
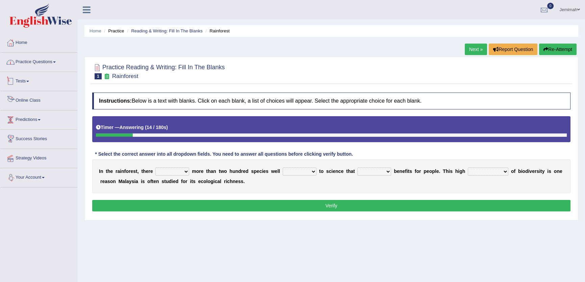
click at [41, 64] on link "Practice Questions" at bounding box center [38, 61] width 77 height 17
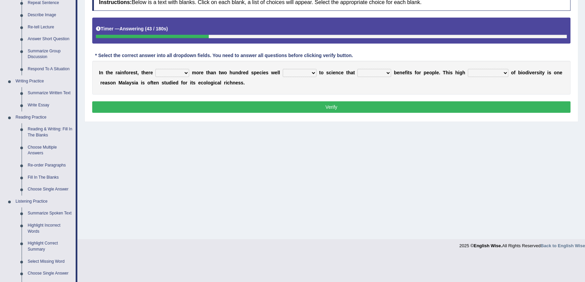
scroll to position [61, 0]
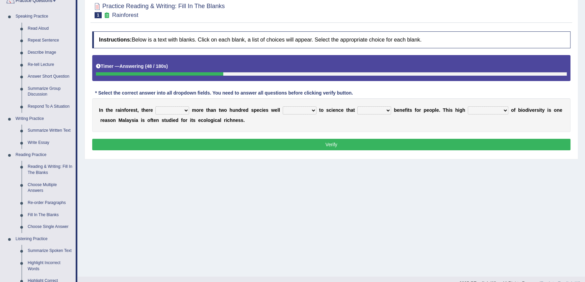
click at [171, 113] on select "have can be has is" at bounding box center [172, 110] width 34 height 8
select select "can be"
click at [155, 106] on select "have can be has is" at bounding box center [172, 110] width 34 height 8
click at [305, 110] on select "knowing known knew know" at bounding box center [300, 110] width 34 height 8
select select "known"
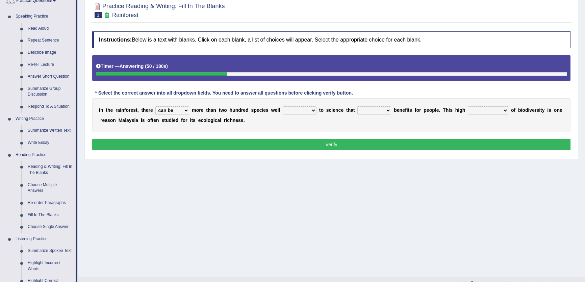
click at [283, 106] on select "knowing known knew know" at bounding box center [300, 110] width 34 height 8
click at [378, 107] on select "contain contained containing contains" at bounding box center [375, 110] width 34 height 8
select select "contained"
click at [358, 106] on select "contain contained containing contains" at bounding box center [375, 110] width 34 height 8
click at [482, 110] on select "condensation conjunction continuity complexity" at bounding box center [488, 110] width 41 height 8
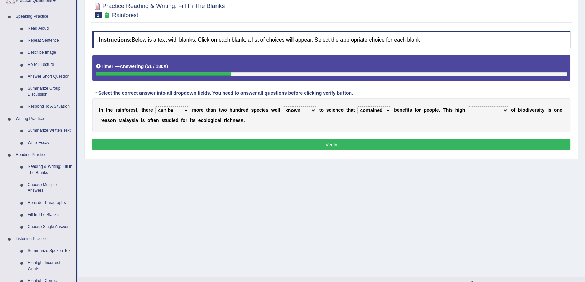
select select "complexity"
click at [468, 106] on select "condensation conjunction continuity complexity" at bounding box center [488, 110] width 41 height 8
click at [455, 148] on button "Verify" at bounding box center [331, 144] width 479 height 11
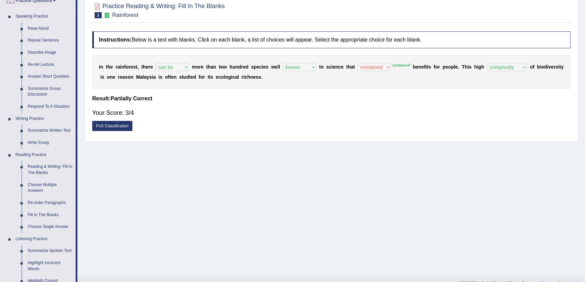
scroll to position [0, 0]
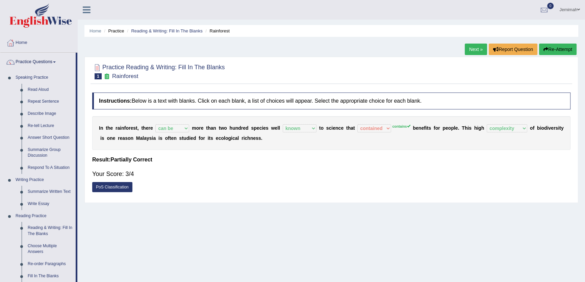
click at [469, 47] on link "Next »" at bounding box center [476, 49] width 22 height 11
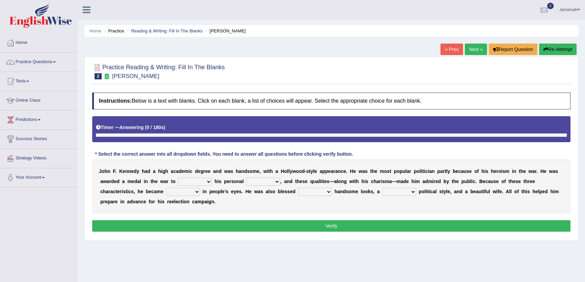
scroll to position [72, 0]
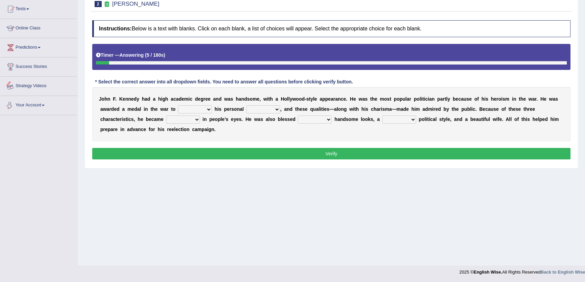
drag, startPoint x: 196, startPoint y: 109, endPoint x: 195, endPoint y: 113, distance: 4.1
click at [196, 109] on select "prove show evidence upthrow" at bounding box center [195, 109] width 34 height 8
select select "upthrow"
click at [178, 105] on select "prove show evidence upthrow" at bounding box center [195, 109] width 34 height 8
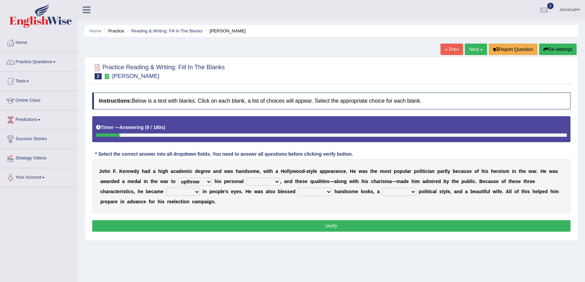
click at [560, 54] on button "Re-Attempt" at bounding box center [558, 49] width 38 height 11
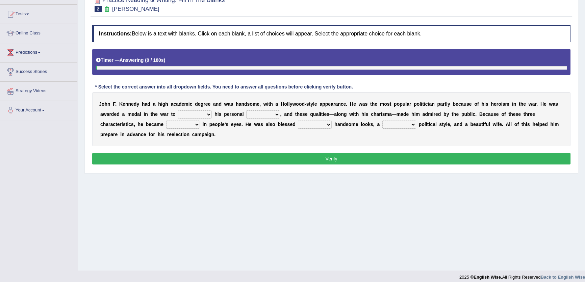
scroll to position [72, 0]
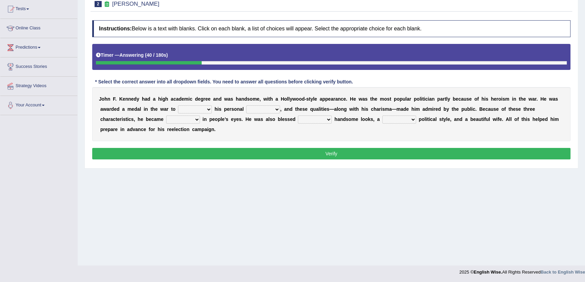
click at [196, 109] on select "prove show evidence upthrow" at bounding box center [195, 109] width 34 height 8
select select "prove"
click at [178, 105] on select "prove show evidence upthrow" at bounding box center [195, 109] width 34 height 8
click at [269, 108] on select "passion courage charm liking" at bounding box center [263, 109] width 34 height 8
select select "passion"
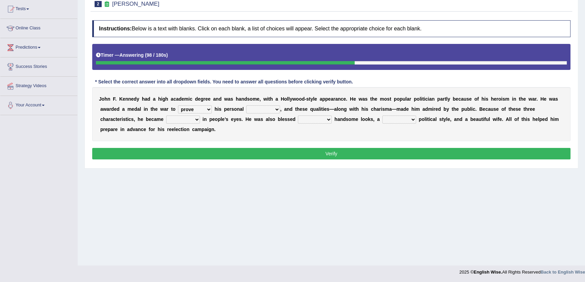
click at [246, 105] on select "passion courage charm liking" at bounding box center [263, 109] width 34 height 8
click at [194, 117] on select "iconic ironic identical impotent" at bounding box center [183, 120] width 34 height 8
select select "iconic"
click at [166, 116] on select "iconic ironic identical impotent" at bounding box center [183, 120] width 34 height 8
click at [310, 121] on select "with in upon to" at bounding box center [315, 120] width 34 height 8
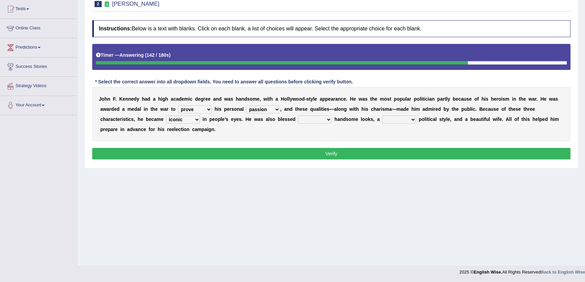
select select "with"
click at [298, 116] on select "with in upon to" at bounding box center [315, 120] width 34 height 8
click at [403, 119] on select "mending mends mended mend" at bounding box center [400, 120] width 34 height 8
select select "mending"
click at [383, 116] on select "mending mends mended mend" at bounding box center [400, 120] width 34 height 8
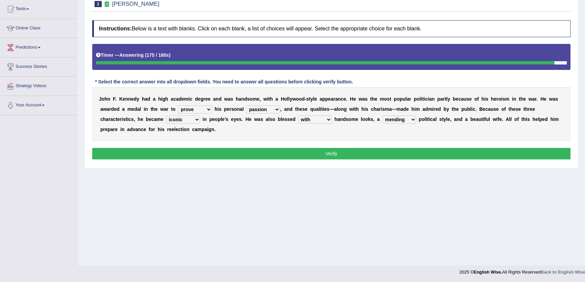
click at [462, 149] on button "Verify" at bounding box center [331, 153] width 479 height 11
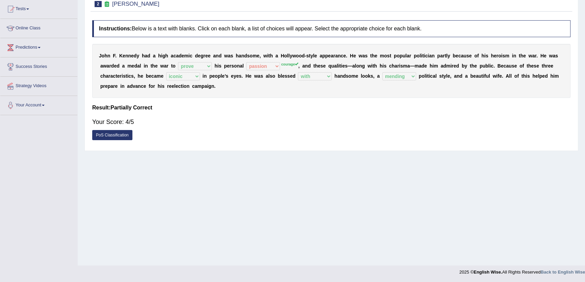
scroll to position [0, 0]
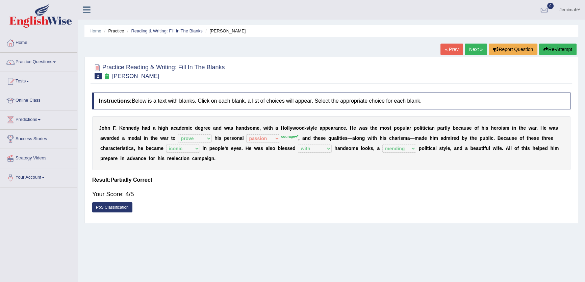
click at [557, 48] on button "Re-Attempt" at bounding box center [558, 49] width 38 height 11
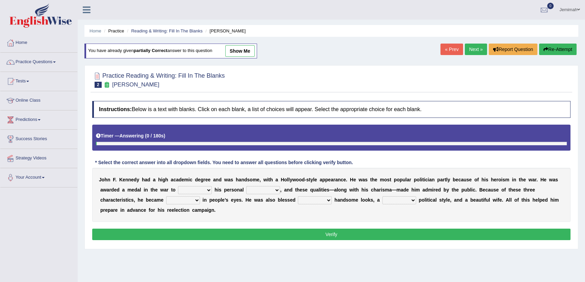
click at [200, 187] on select "prove show evidence upthrow" at bounding box center [195, 190] width 34 height 8
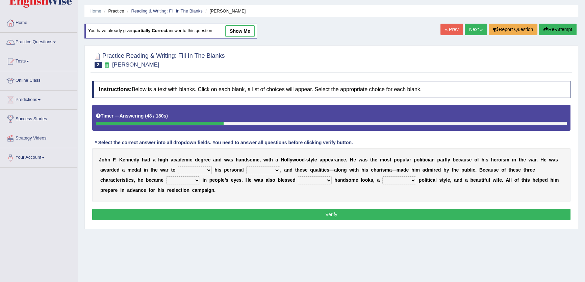
scroll to position [30, 0]
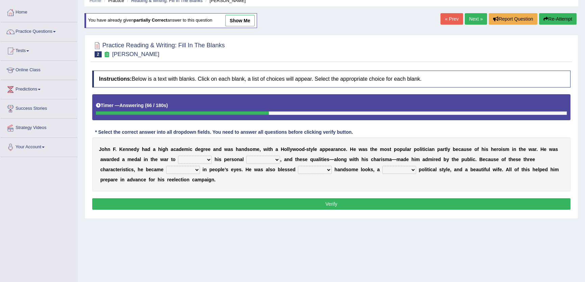
click at [475, 18] on link "Next »" at bounding box center [476, 18] width 22 height 11
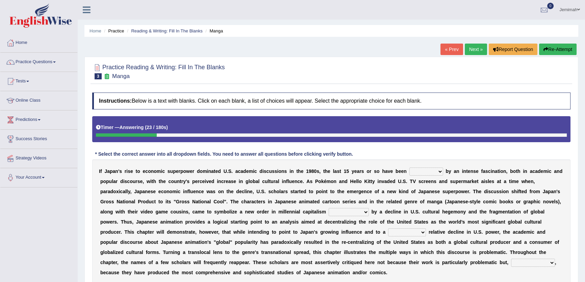
click at [466, 49] on link "Next »" at bounding box center [476, 49] width 22 height 11
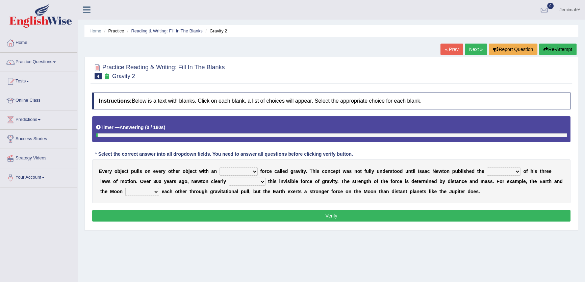
click at [466, 49] on link "Next »" at bounding box center [476, 49] width 22 height 11
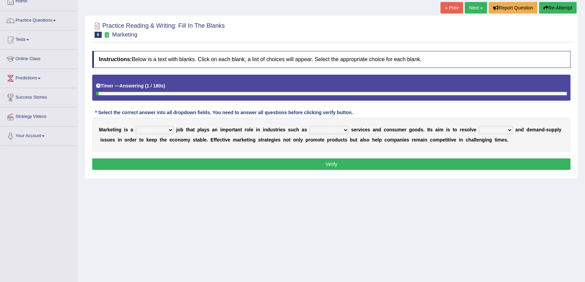
scroll to position [72, 0]
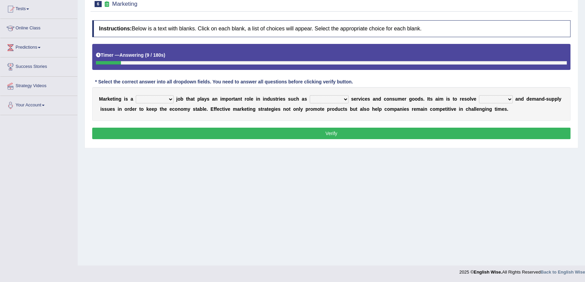
click at [161, 98] on select "professional flexible parochial descriptive" at bounding box center [155, 99] width 38 height 8
select select "professional"
click at [136, 95] on select "professional flexible parochial descriptive" at bounding box center [155, 99] width 38 height 8
click at [337, 99] on select "civil financial conventional foremost" at bounding box center [329, 99] width 39 height 8
click at [310, 95] on select "civil financial conventional foremost" at bounding box center [329, 99] width 39 height 8
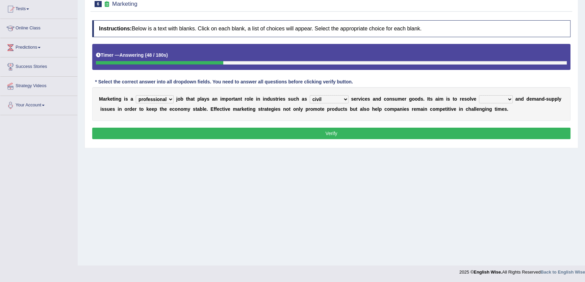
click at [330, 100] on select "civil financial conventional foremost" at bounding box center [329, 99] width 39 height 8
select select "financial"
click at [310, 95] on select "civil financial conventional foremost" at bounding box center [329, 99] width 39 height 8
click at [499, 99] on select "imbalance excess symmetry budget" at bounding box center [496, 99] width 34 height 8
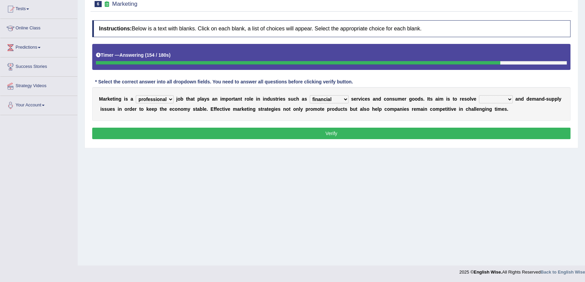
select select "budget"
click at [479, 95] on select "imbalance excess symmetry budget" at bounding box center [496, 99] width 34 height 8
click at [484, 137] on button "Verify" at bounding box center [331, 133] width 479 height 11
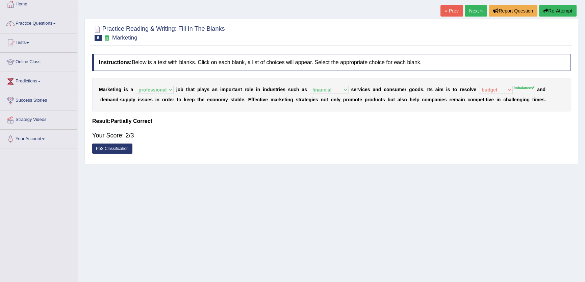
scroll to position [0, 0]
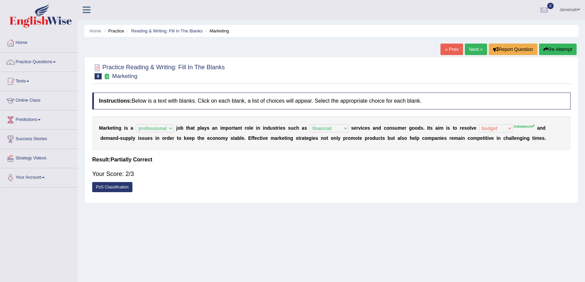
click at [555, 44] on button "Re-Attempt" at bounding box center [558, 49] width 38 height 11
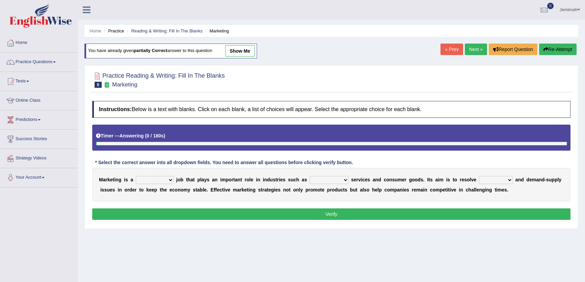
click at [337, 183] on select "civil financial conventional foremost" at bounding box center [329, 180] width 39 height 8
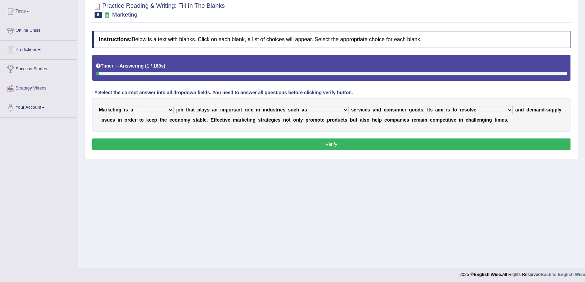
scroll to position [72, 0]
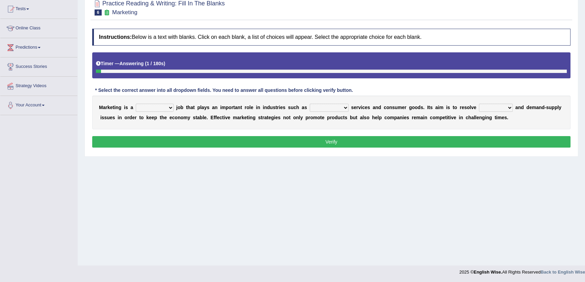
click at [324, 108] on select "civil financial conventional foremost" at bounding box center [329, 108] width 39 height 8
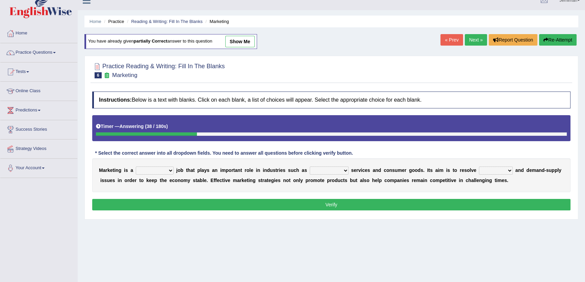
scroll to position [0, 0]
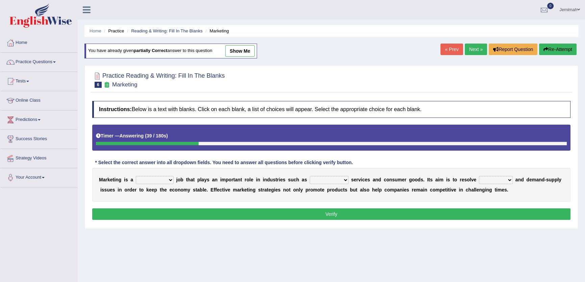
click at [246, 44] on div "You have already given partially correct answer to this question show me" at bounding box center [171, 51] width 173 height 15
click at [244, 49] on link "show me" at bounding box center [239, 50] width 29 height 11
select select "professional"
select select "financial"
select select "budget"
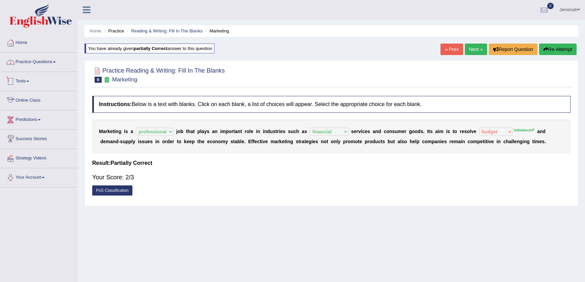
click at [50, 59] on link "Practice Questions" at bounding box center [38, 61] width 77 height 17
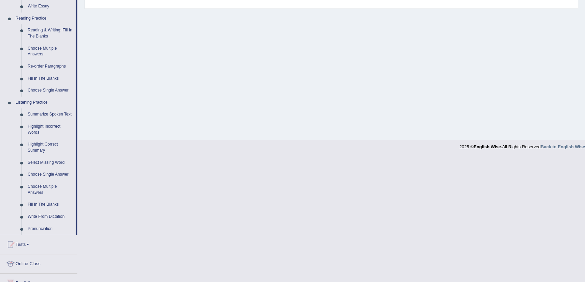
scroll to position [184, 0]
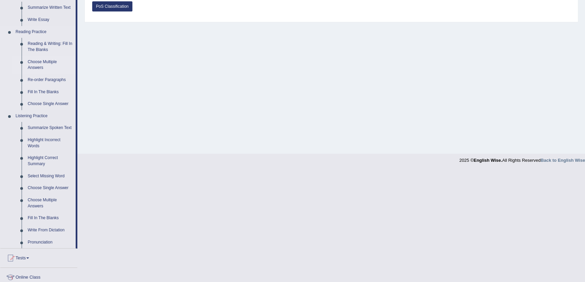
click at [34, 63] on link "Choose Multiple Answers" at bounding box center [50, 65] width 51 height 18
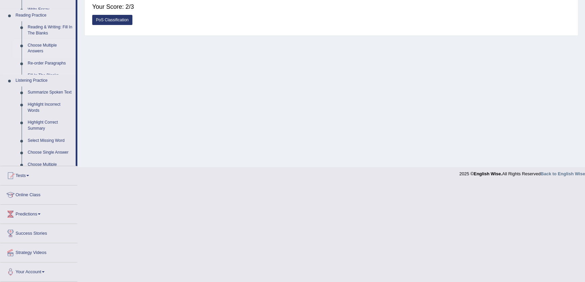
scroll to position [72, 0]
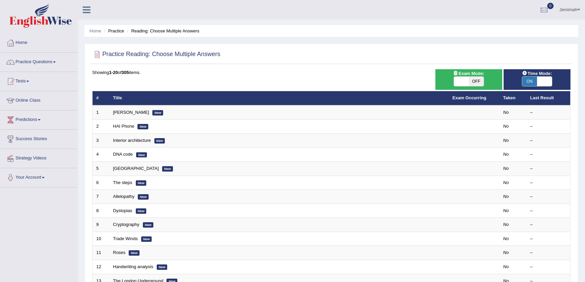
click at [130, 112] on link "[PERSON_NAME]" at bounding box center [131, 112] width 36 height 5
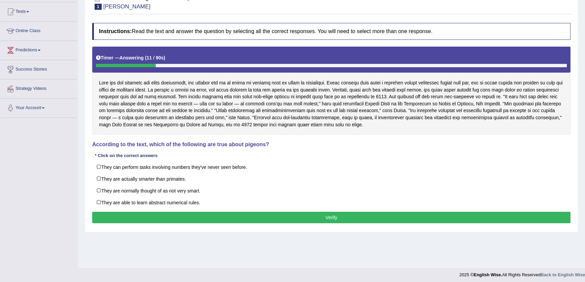
scroll to position [72, 0]
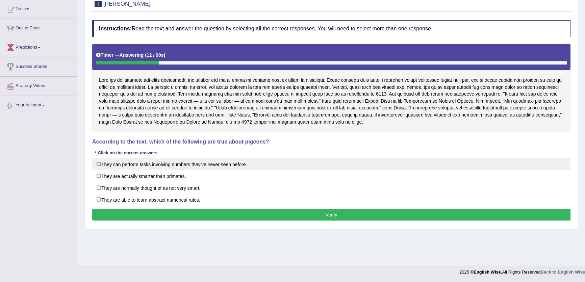
click at [118, 165] on label "They can perform tasks involving numbers they've never seen before." at bounding box center [331, 164] width 479 height 12
checkbox input "true"
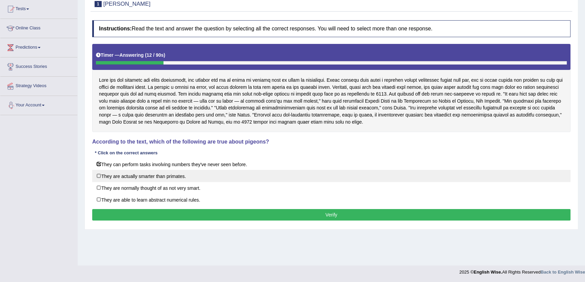
click at [116, 176] on label "They are actually smarter than primates." at bounding box center [331, 176] width 479 height 12
checkbox input "true"
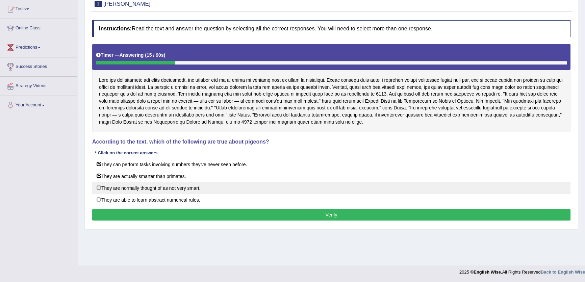
click at [119, 186] on label "They are normally thought of as not very smart." at bounding box center [331, 188] width 479 height 12
checkbox input "true"
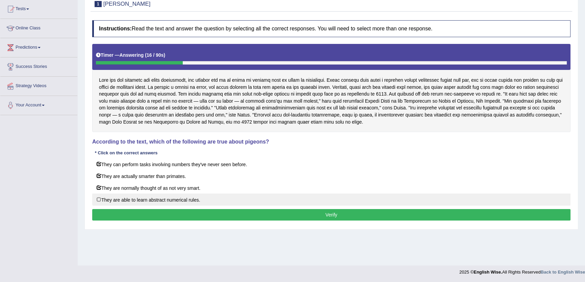
click at [123, 200] on label "They are able to learn abstract numerical rules." at bounding box center [331, 200] width 479 height 12
checkbox input "true"
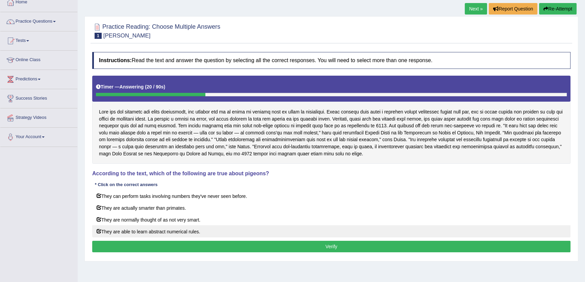
scroll to position [0, 0]
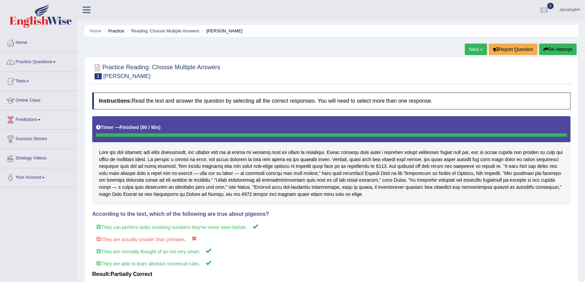
click at [466, 46] on link "Next »" at bounding box center [476, 49] width 22 height 11
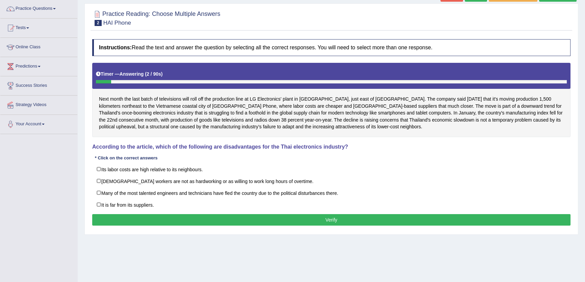
scroll to position [72, 0]
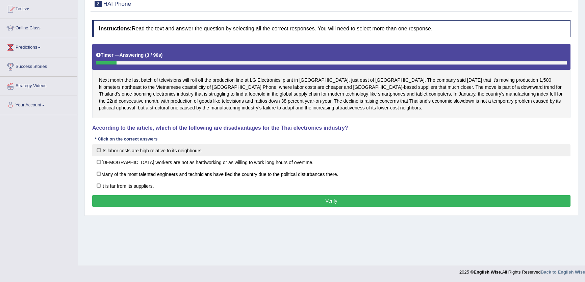
click at [232, 151] on label "Its labor costs are high relative to its neighbours." at bounding box center [331, 150] width 479 height 12
checkbox input "true"
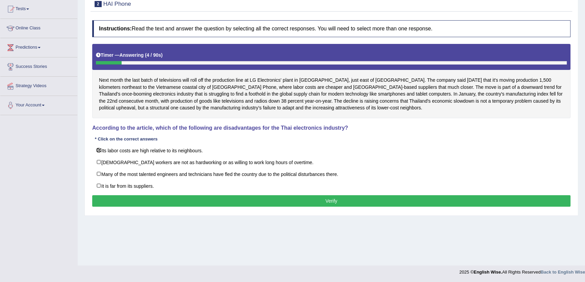
click at [331, 199] on button "Verify" at bounding box center [331, 200] width 479 height 11
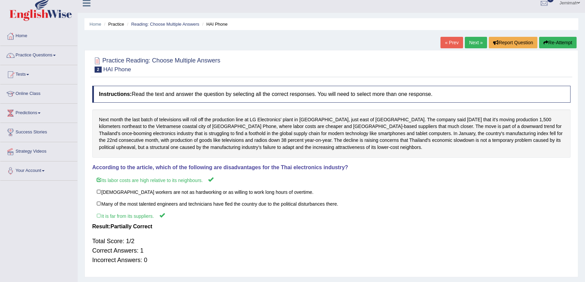
scroll to position [0, 0]
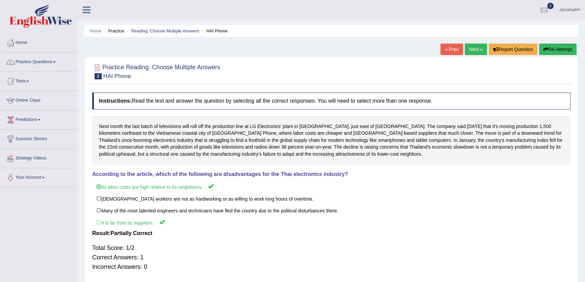
click at [475, 50] on link "Next »" at bounding box center [476, 49] width 22 height 11
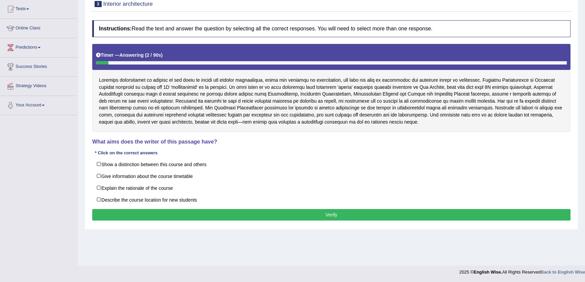
click at [221, 158] on div "Instructions: Read the text and answer the question by selecting all the correc…" at bounding box center [332, 121] width 482 height 209
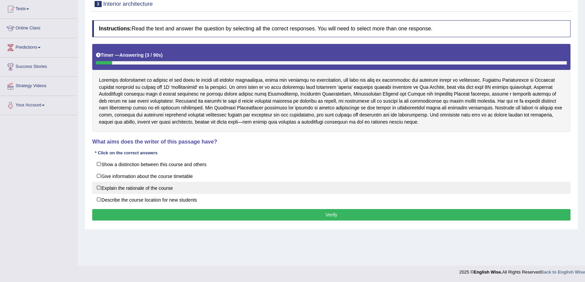
click at [204, 189] on label "Explain the rationale of the course" at bounding box center [331, 188] width 479 height 12
checkbox input "true"
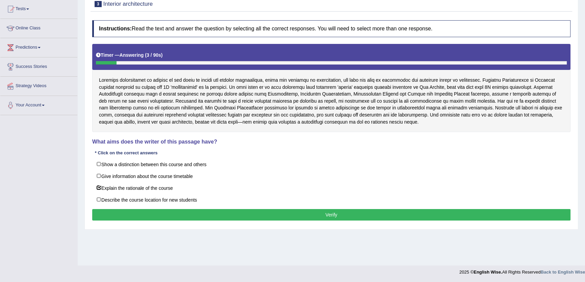
click at [325, 219] on button "Verify" at bounding box center [331, 214] width 479 height 11
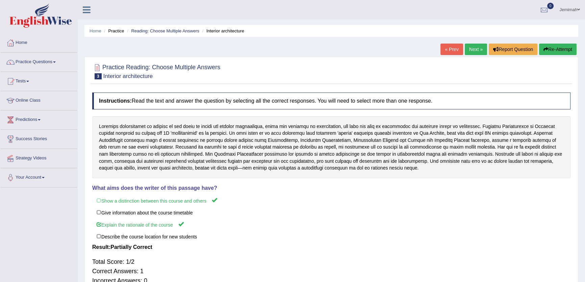
click at [569, 51] on button "Re-Attempt" at bounding box center [558, 49] width 38 height 11
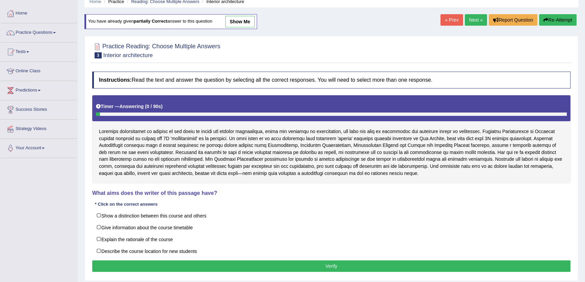
scroll to position [72, 0]
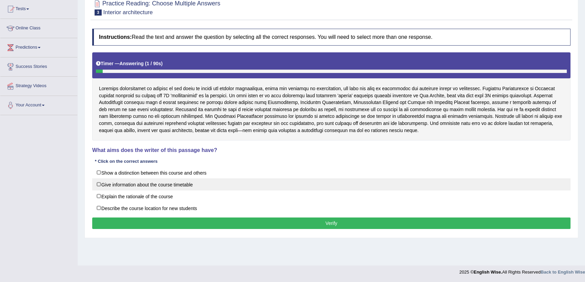
click at [188, 186] on label "Give information about the course timetable" at bounding box center [331, 184] width 479 height 12
checkbox input "true"
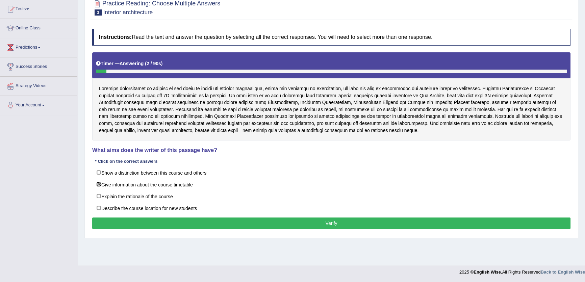
click at [252, 222] on button "Verify" at bounding box center [331, 223] width 479 height 11
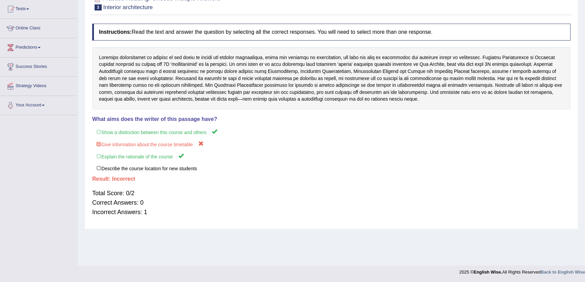
scroll to position [0, 0]
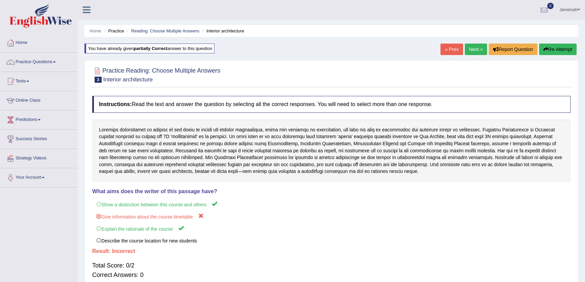
click at [475, 51] on link "Next »" at bounding box center [476, 49] width 22 height 11
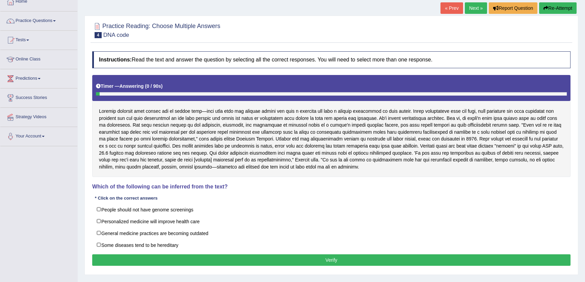
scroll to position [72, 0]
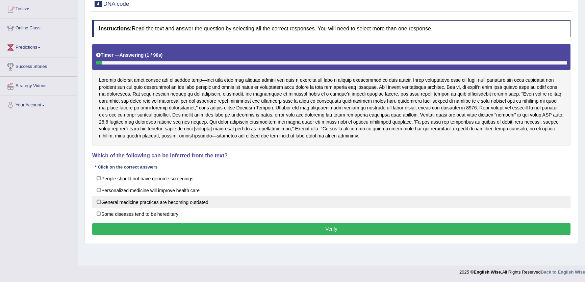
click at [177, 199] on label "General medicine practices are becoming outdated" at bounding box center [331, 202] width 479 height 12
checkbox input "true"
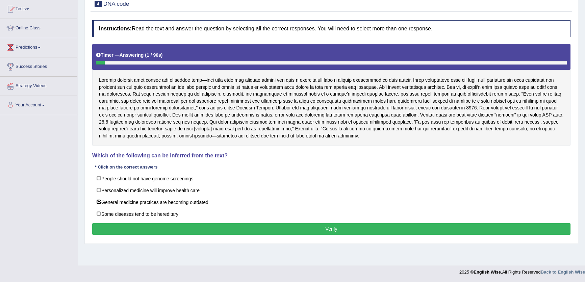
click at [329, 221] on div "Instructions: Read the text and answer the question by selecting all the correc…" at bounding box center [332, 128] width 482 height 223
click at [336, 233] on button "Verify" at bounding box center [331, 228] width 479 height 11
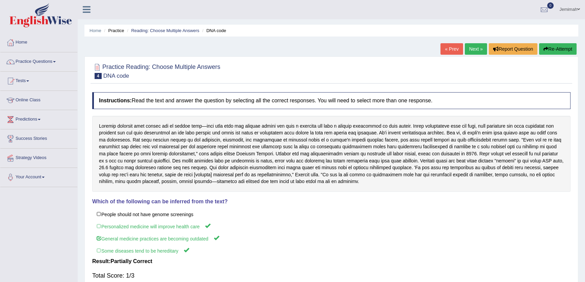
scroll to position [0, 0]
click at [52, 58] on link "Practice Questions" at bounding box center [38, 61] width 77 height 17
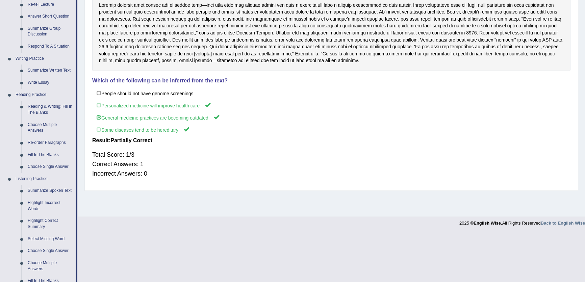
scroll to position [134, 0]
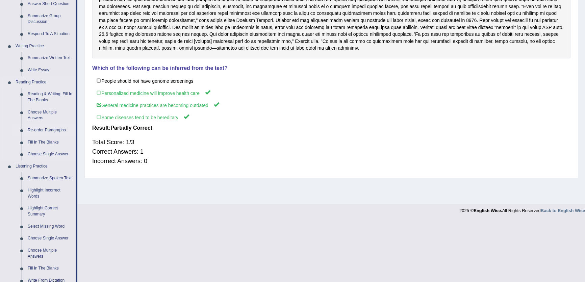
click at [47, 130] on link "Re-order Paragraphs" at bounding box center [50, 130] width 51 height 12
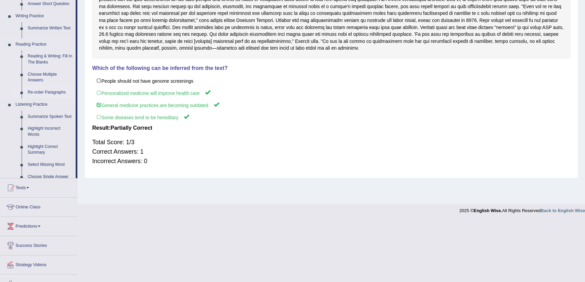
scroll to position [75, 0]
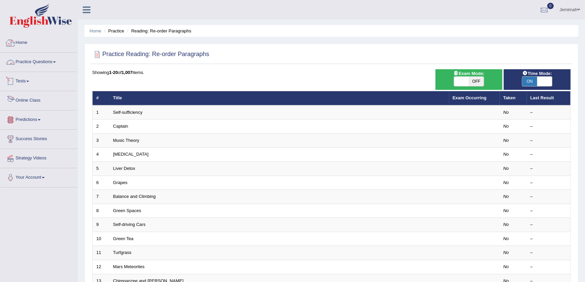
click at [48, 65] on link "Practice Questions" at bounding box center [38, 61] width 77 height 17
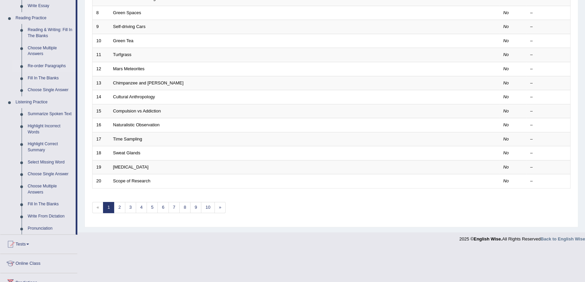
scroll to position [266, 0]
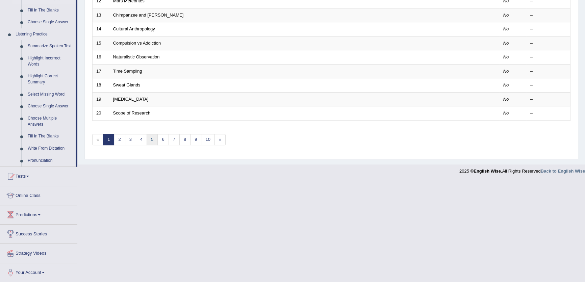
click at [155, 137] on link "5" at bounding box center [152, 139] width 11 height 11
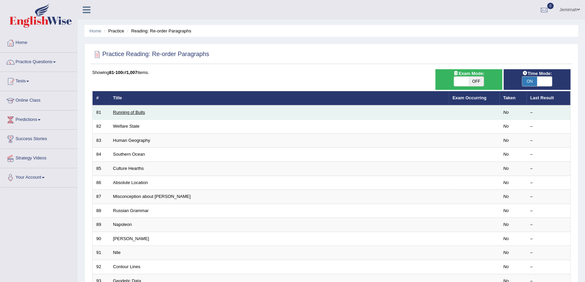
click at [141, 111] on link "Running of Bulls" at bounding box center [129, 112] width 32 height 5
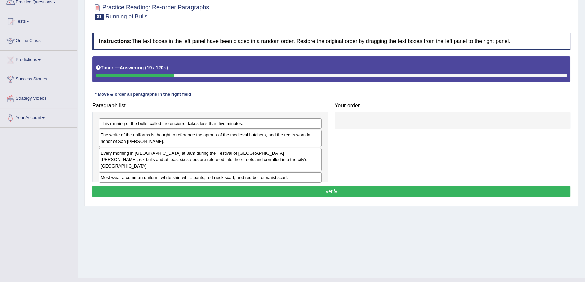
scroll to position [61, 0]
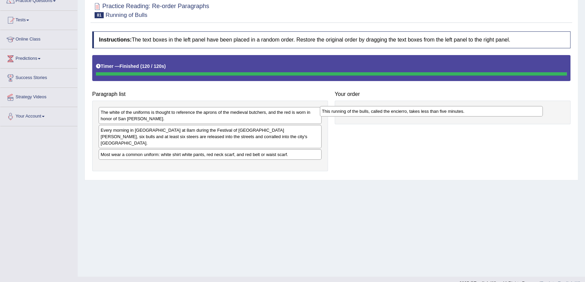
drag, startPoint x: 171, startPoint y: 114, endPoint x: 393, endPoint y: 113, distance: 221.4
click at [393, 113] on div "This running of the bulls, called the encierro, takes less than five minutes." at bounding box center [431, 111] width 223 height 10
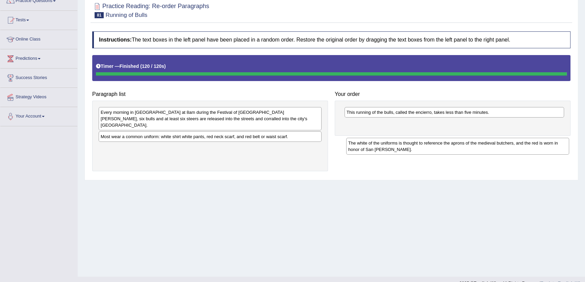
drag, startPoint x: 290, startPoint y: 109, endPoint x: 537, endPoint y: 140, distance: 249.7
click at [537, 140] on div "The white of the uniforms is thought to reference the aprons of the medieval bu…" at bounding box center [457, 146] width 223 height 17
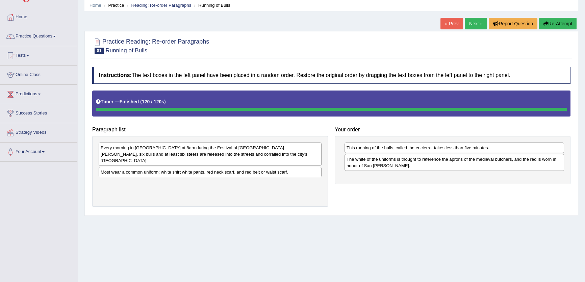
scroll to position [0, 0]
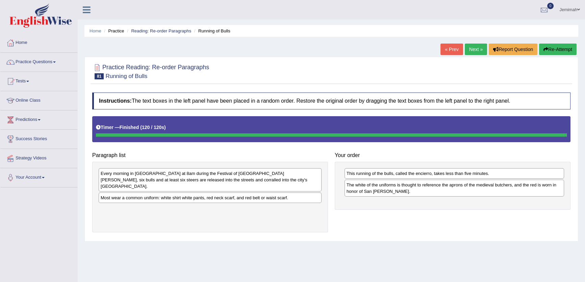
click at [569, 51] on button "Re-Attempt" at bounding box center [558, 49] width 38 height 11
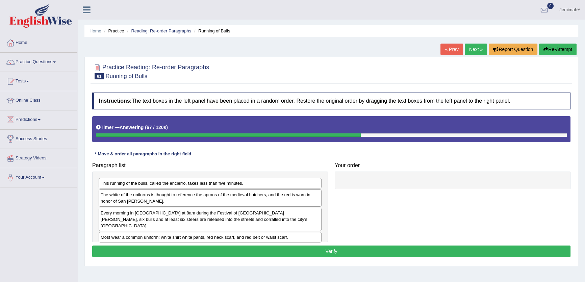
click at [554, 45] on button "Re-Attempt" at bounding box center [558, 49] width 38 height 11
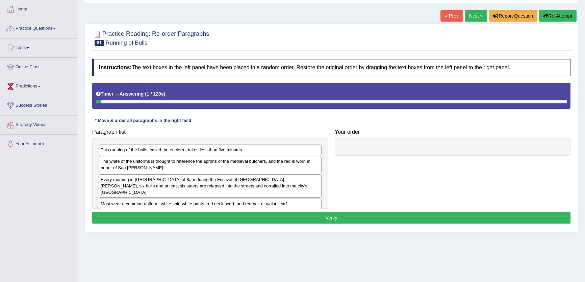
scroll to position [72, 0]
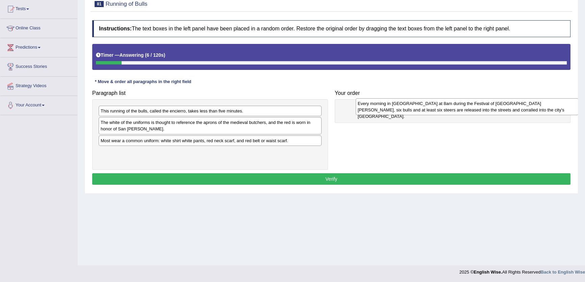
drag, startPoint x: 115, startPoint y: 146, endPoint x: 372, endPoint y: 109, distance: 259.8
click at [372, 109] on div "Every morning in [GEOGRAPHIC_DATA] at 8am during the Festival of [GEOGRAPHIC_DA…" at bounding box center [467, 106] width 223 height 17
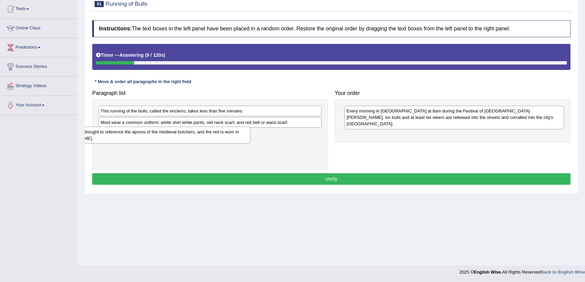
drag, startPoint x: 217, startPoint y: 122, endPoint x: 132, endPoint y: 135, distance: 86.2
click at [132, 135] on div "The white of the uniforms is thought to reference the aprons of the medieval bu…" at bounding box center [138, 135] width 223 height 17
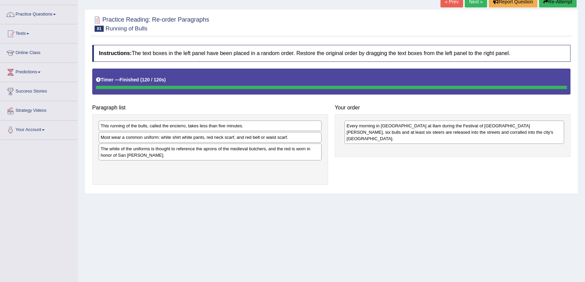
scroll to position [11, 0]
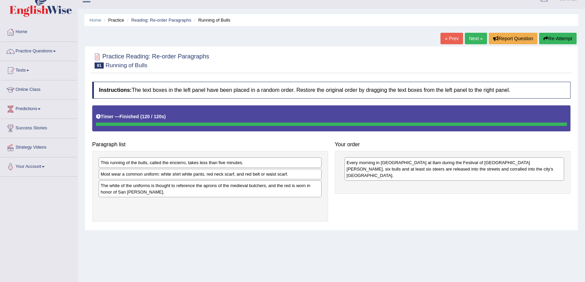
click at [562, 37] on button "Re-Attempt" at bounding box center [558, 38] width 38 height 11
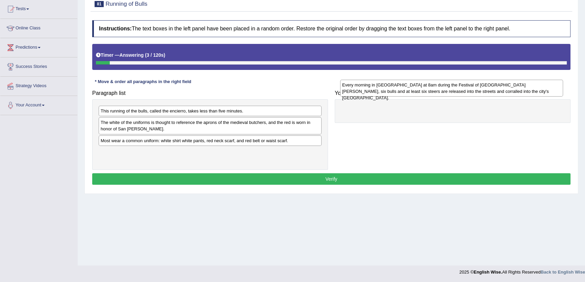
drag, startPoint x: 180, startPoint y: 144, endPoint x: 419, endPoint y: 110, distance: 241.8
click at [419, 97] on div "Every morning in [GEOGRAPHIC_DATA] at 8am during the Festival of [GEOGRAPHIC_DA…" at bounding box center [451, 88] width 223 height 17
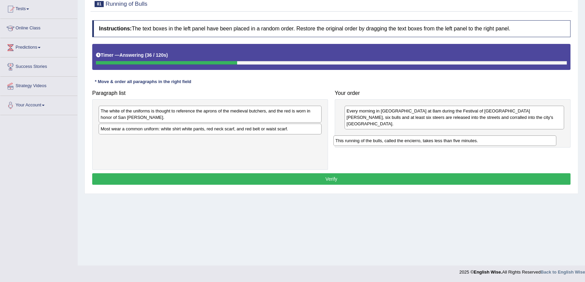
drag, startPoint x: 137, startPoint y: 109, endPoint x: 379, endPoint y: 135, distance: 243.7
click at [372, 139] on div "This running of the bulls, called the encierro, takes less than five minutes." at bounding box center [445, 141] width 223 height 10
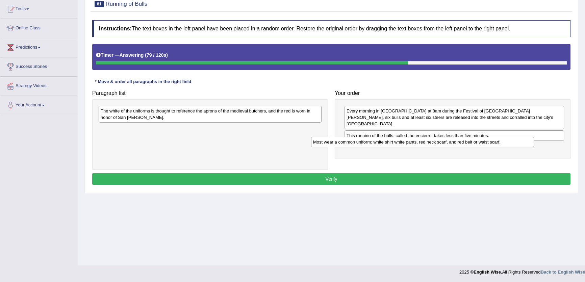
drag, startPoint x: 168, startPoint y: 129, endPoint x: 381, endPoint y: 142, distance: 213.7
click at [381, 143] on div "Most wear a common uniform: white shirt white pants, red neck scarf, and red be…" at bounding box center [422, 142] width 223 height 10
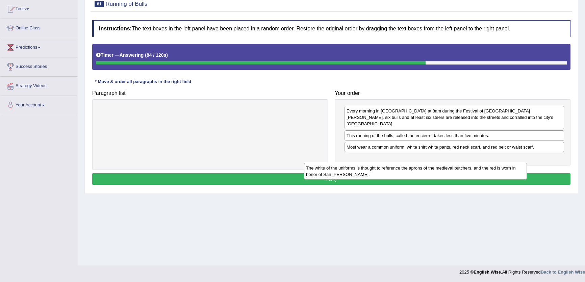
drag, startPoint x: 267, startPoint y: 111, endPoint x: 477, endPoint y: 168, distance: 217.3
click at [477, 168] on div "The white of the uniforms is thought to reference the aprons of the medieval bu…" at bounding box center [415, 171] width 223 height 17
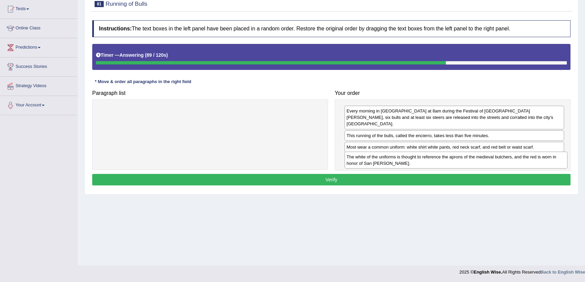
drag, startPoint x: 266, startPoint y: 116, endPoint x: 512, endPoint y: 162, distance: 250.4
click at [512, 162] on div "The white of the uniforms is thought to reference the aprons of the medieval bu…" at bounding box center [456, 160] width 223 height 17
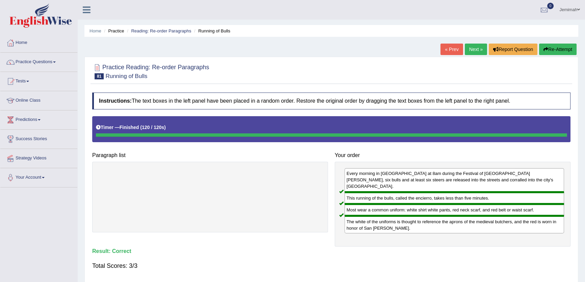
click at [553, 49] on button "Re-Attempt" at bounding box center [558, 49] width 38 height 11
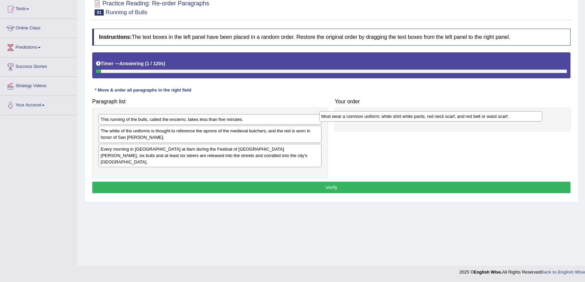
drag, startPoint x: 124, startPoint y: 167, endPoint x: 345, endPoint y: 116, distance: 226.7
click at [345, 116] on div "Most wear a common uniform: white shirt white pants, red neck scarf, and red be…" at bounding box center [430, 116] width 223 height 10
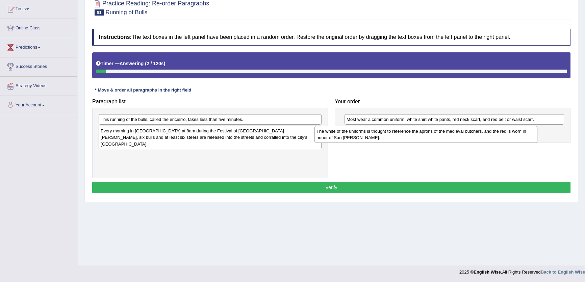
drag, startPoint x: 131, startPoint y: 135, endPoint x: 371, endPoint y: 128, distance: 240.4
click at [371, 128] on div "The white of the uniforms is thought to reference the aprons of the medieval bu…" at bounding box center [426, 134] width 223 height 17
click at [147, 130] on div "Every morning in Pamplona at 8am during the Festival of San Fermin, six bulls a…" at bounding box center [210, 137] width 223 height 23
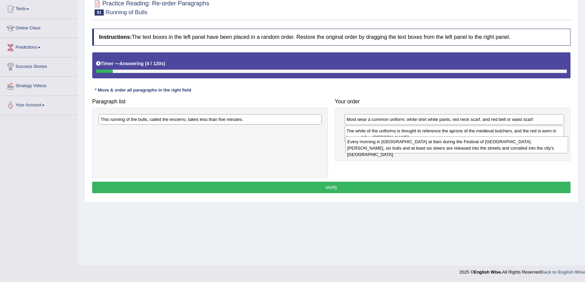
drag, startPoint x: 124, startPoint y: 131, endPoint x: 370, endPoint y: 142, distance: 247.0
click at [370, 142] on div "Every morning in Pamplona at 8am during the Festival of San Fermin, six bulls a…" at bounding box center [456, 145] width 223 height 17
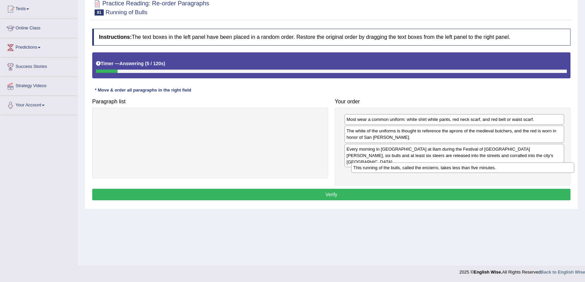
drag, startPoint x: 220, startPoint y: 119, endPoint x: 473, endPoint y: 168, distance: 257.5
click at [473, 168] on div "This running of the bulls, called the encierro, takes less than five minutes." at bounding box center [463, 168] width 223 height 10
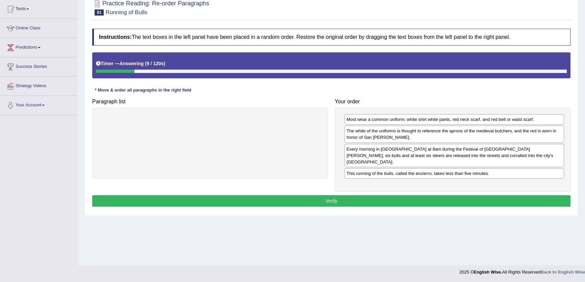
click at [436, 196] on button "Verify" at bounding box center [331, 200] width 479 height 11
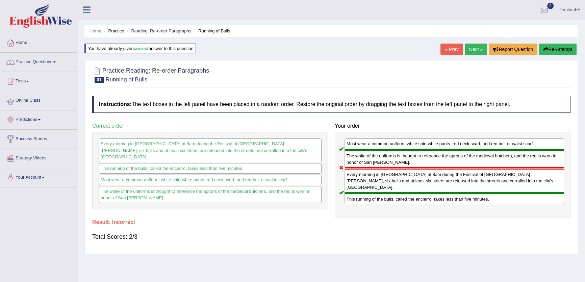
click at [50, 57] on link "Practice Questions" at bounding box center [38, 61] width 77 height 17
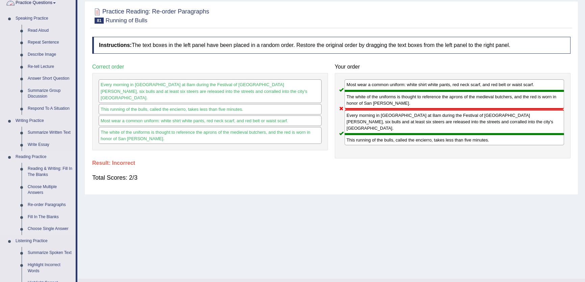
scroll to position [153, 0]
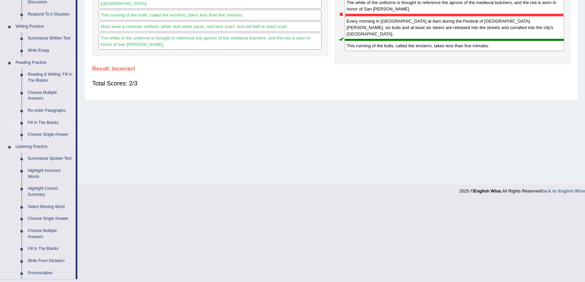
click at [43, 120] on link "Fill In The Blanks" at bounding box center [50, 123] width 51 height 12
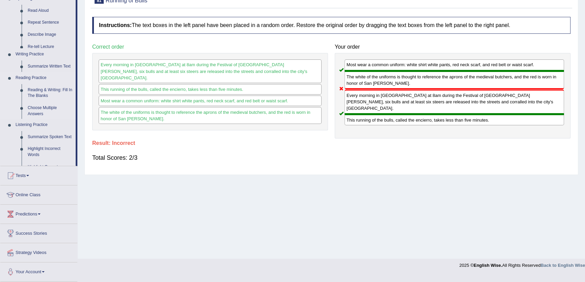
scroll to position [72, 0]
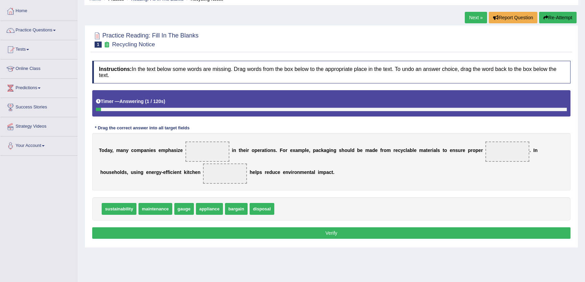
scroll to position [72, 0]
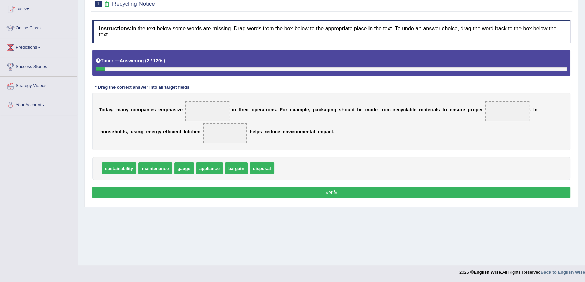
click at [225, 112] on span at bounding box center [208, 111] width 44 height 20
drag, startPoint x: 212, startPoint y: 166, endPoint x: 250, endPoint y: 166, distance: 38.5
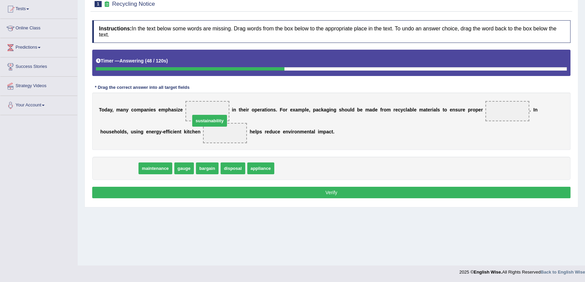
drag, startPoint x: 119, startPoint y: 168, endPoint x: 210, endPoint y: 116, distance: 104.9
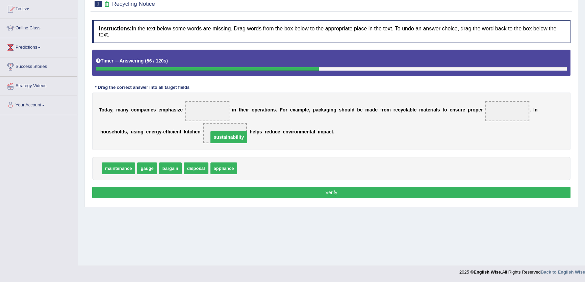
drag, startPoint x: 206, startPoint y: 110, endPoint x: 225, endPoint y: 136, distance: 32.2
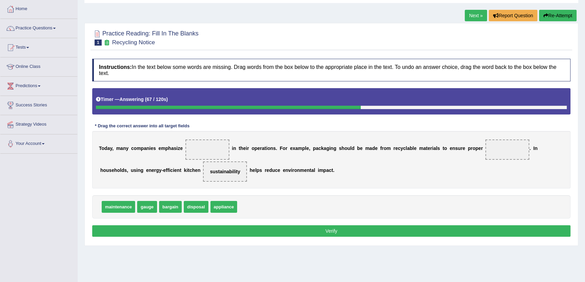
scroll to position [0, 0]
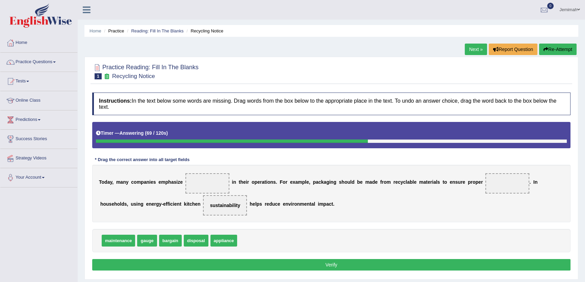
click at [473, 54] on link "Next »" at bounding box center [476, 49] width 22 height 11
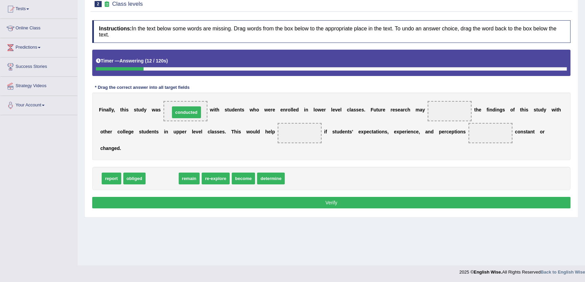
drag, startPoint x: 160, startPoint y: 179, endPoint x: 184, endPoint y: 114, distance: 70.3
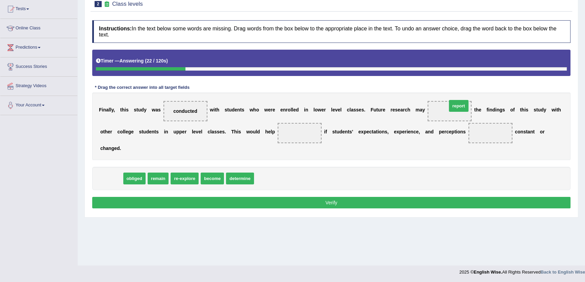
drag, startPoint x: 110, startPoint y: 179, endPoint x: 455, endPoint y: 112, distance: 351.9
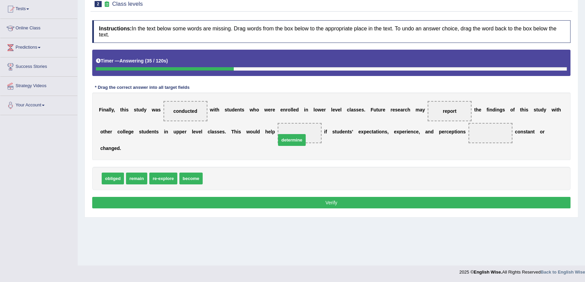
drag, startPoint x: 216, startPoint y: 177, endPoint x: 294, endPoint y: 135, distance: 88.9
drag, startPoint x: 141, startPoint y: 182, endPoint x: 495, endPoint y: 141, distance: 356.5
click at [334, 206] on button "Verify" at bounding box center [331, 202] width 479 height 11
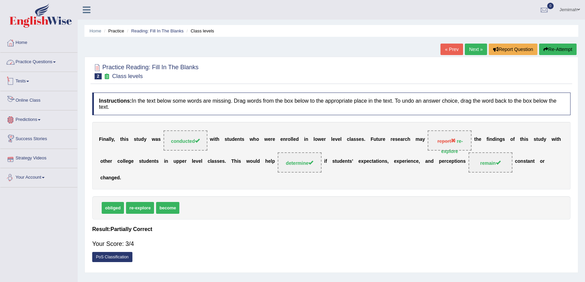
click at [49, 74] on link "Tests" at bounding box center [38, 80] width 77 height 17
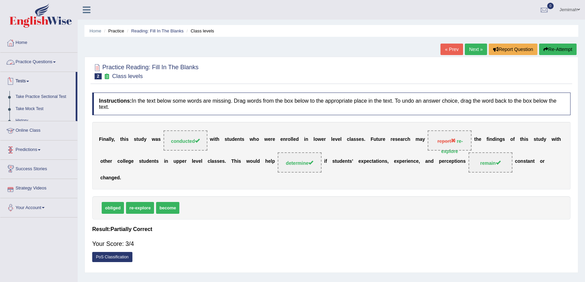
click at [49, 64] on link "Practice Questions" at bounding box center [38, 61] width 77 height 17
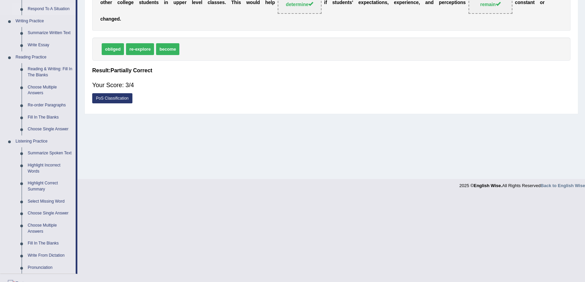
scroll to position [184, 0]
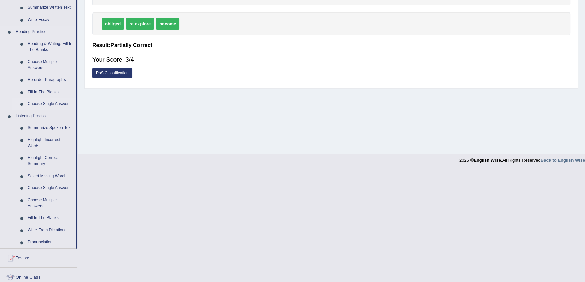
click at [59, 105] on link "Choose Single Answer" at bounding box center [50, 104] width 51 height 12
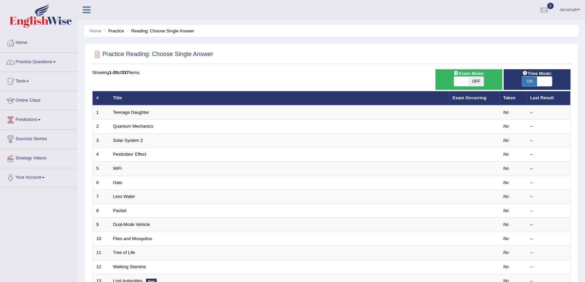
click at [137, 110] on link "Teenage Daughter" at bounding box center [131, 112] width 36 height 5
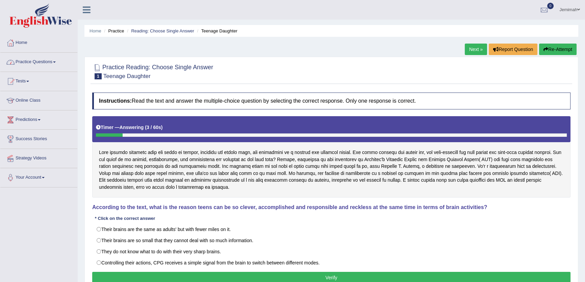
click at [28, 59] on link "Practice Questions" at bounding box center [38, 61] width 77 height 17
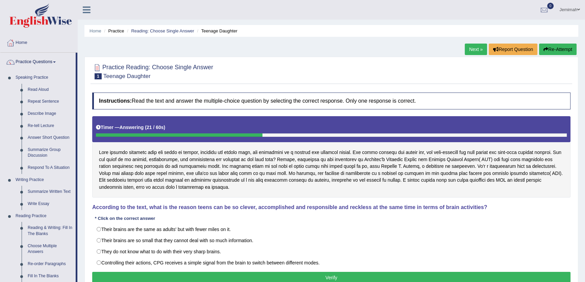
click at [479, 47] on link "Next »" at bounding box center [476, 49] width 22 height 11
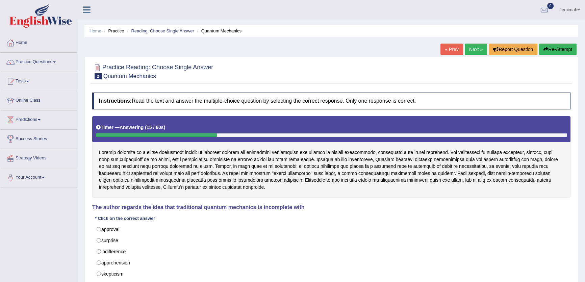
click at [477, 52] on link "Next »" at bounding box center [476, 49] width 22 height 11
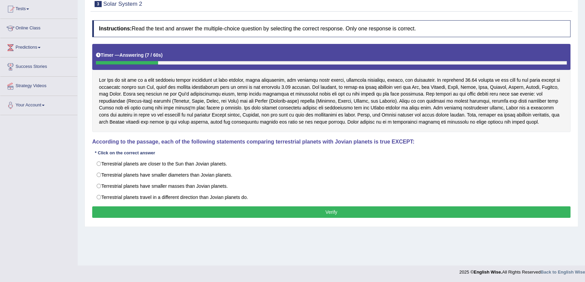
click at [131, 150] on div "* Click on the correct answer" at bounding box center [125, 153] width 66 height 6
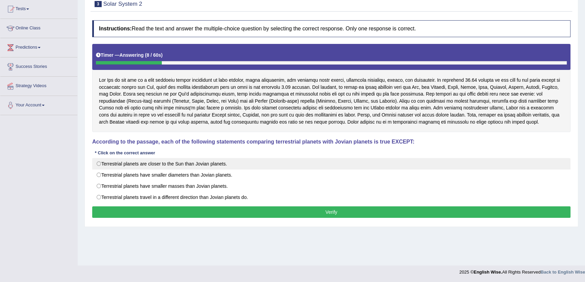
click at [144, 167] on label "Terrestrial planets are closer to the Sun than Jovian planets." at bounding box center [331, 163] width 479 height 11
radio input "true"
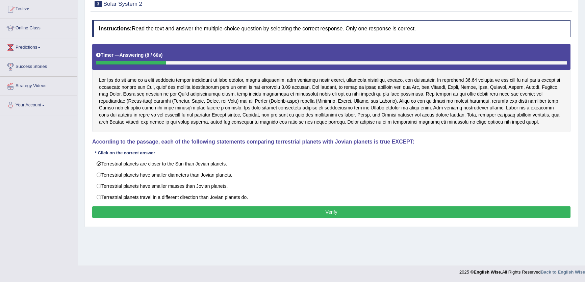
click at [267, 204] on div "Instructions: Read the text and answer the multiple-choice question by selectin…" at bounding box center [332, 120] width 482 height 207
click at [284, 212] on button "Verify" at bounding box center [331, 212] width 479 height 11
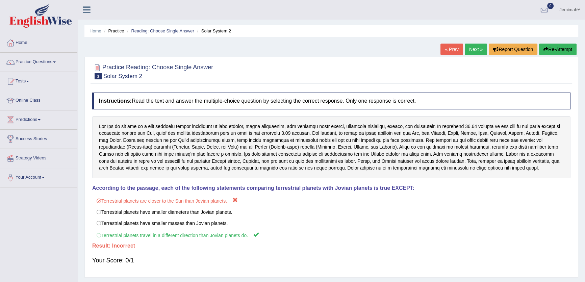
click at [475, 49] on link "Next »" at bounding box center [476, 49] width 22 height 11
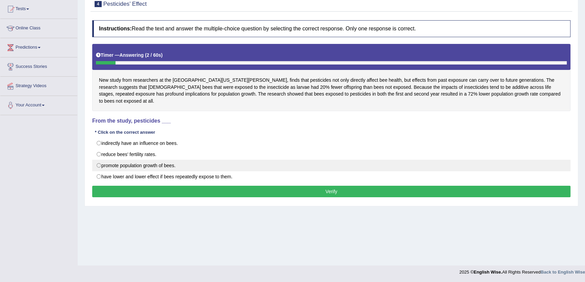
drag, startPoint x: 225, startPoint y: 142, endPoint x: 211, endPoint y: 160, distance: 22.6
click at [211, 160] on div "indirectly have an influence on bees. reduce bees’ fertility rates. promote pop…" at bounding box center [331, 160] width 479 height 45
click at [223, 160] on label "promote population growth of bees." at bounding box center [331, 165] width 479 height 11
radio input "true"
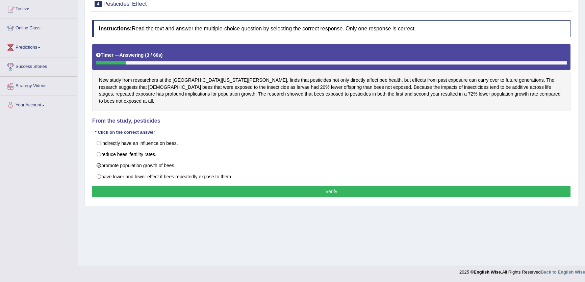
click at [314, 186] on button "Verify" at bounding box center [331, 191] width 479 height 11
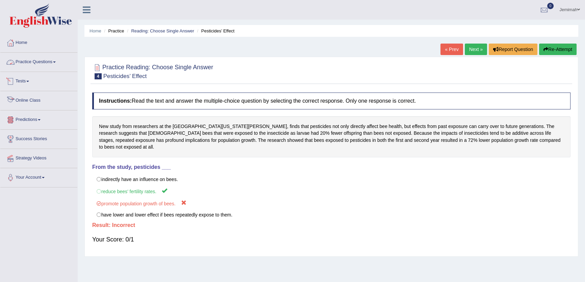
click at [38, 57] on link "Practice Questions" at bounding box center [38, 61] width 77 height 17
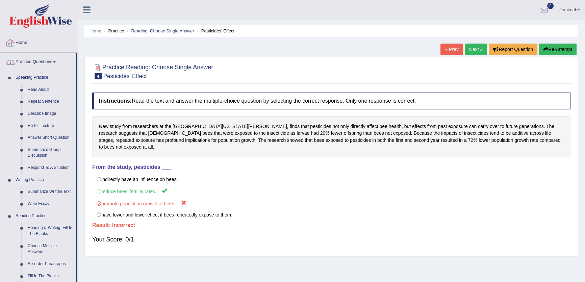
click at [16, 40] on link "Home" at bounding box center [38, 41] width 77 height 17
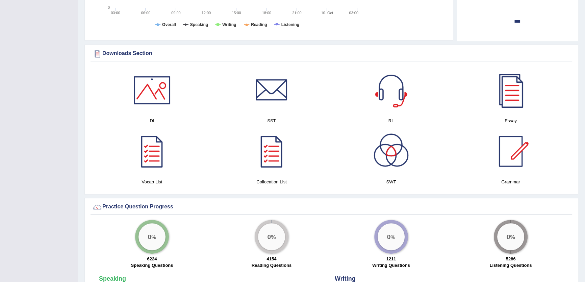
scroll to position [307, 0]
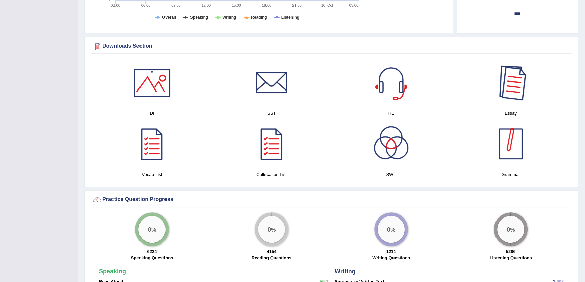
click at [511, 95] on div at bounding box center [510, 82] width 47 height 47
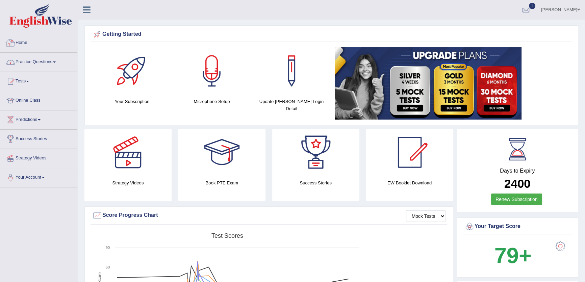
click at [43, 59] on link "Practice Questions" at bounding box center [38, 61] width 77 height 17
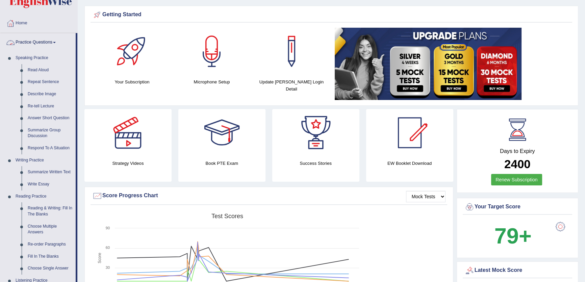
scroll to position [30, 0]
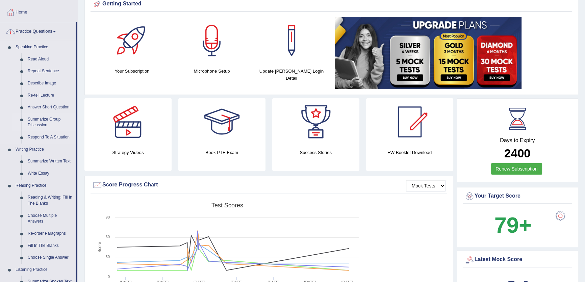
click at [42, 119] on link "Summarize Group Discussion" at bounding box center [50, 123] width 51 height 18
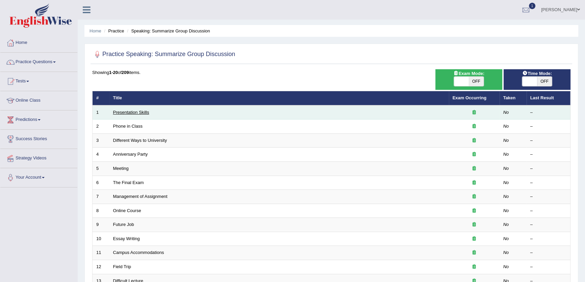
click at [125, 113] on link "Presentation Skills" at bounding box center [131, 112] width 36 height 5
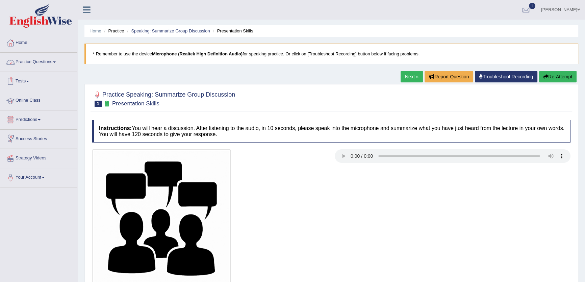
click at [51, 54] on link "Practice Questions" at bounding box center [38, 61] width 77 height 17
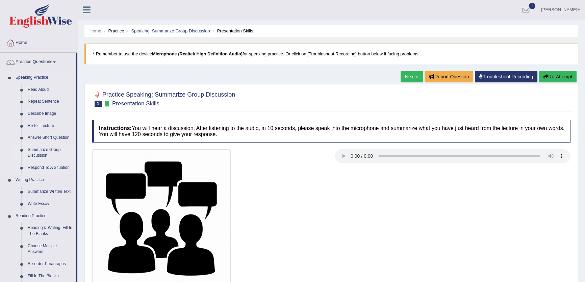
click at [44, 151] on link "Summarize Group Discussion" at bounding box center [50, 153] width 51 height 18
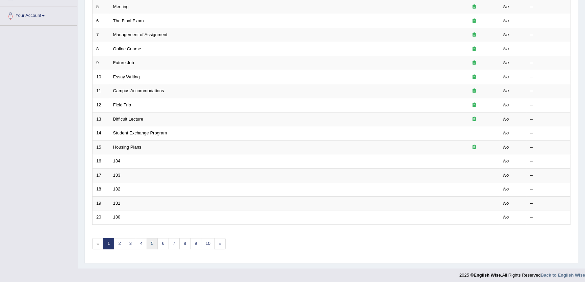
click at [148, 244] on link "5" at bounding box center [152, 243] width 11 height 11
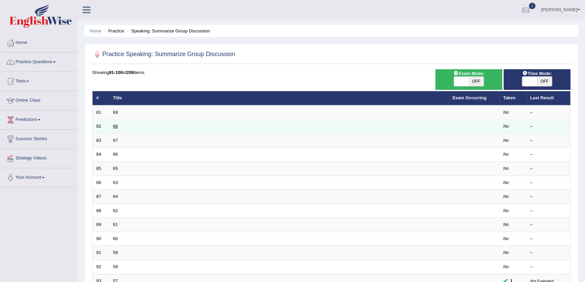
click at [115, 128] on link "68" at bounding box center [115, 126] width 5 height 5
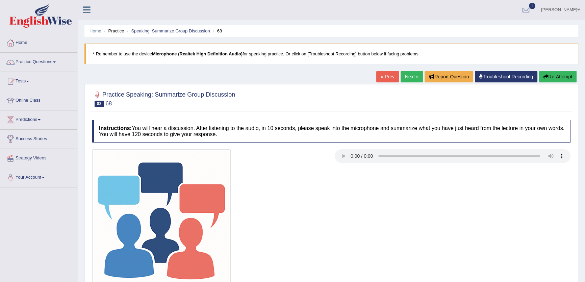
scroll to position [72, 0]
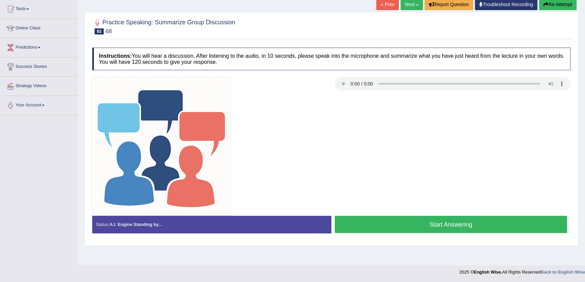
click at [406, 5] on link "Next »" at bounding box center [412, 4] width 22 height 11
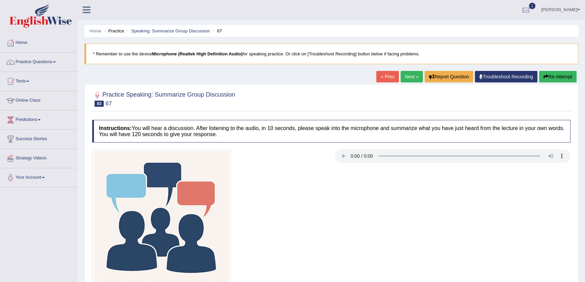
click at [412, 76] on link "Next »" at bounding box center [412, 76] width 22 height 11
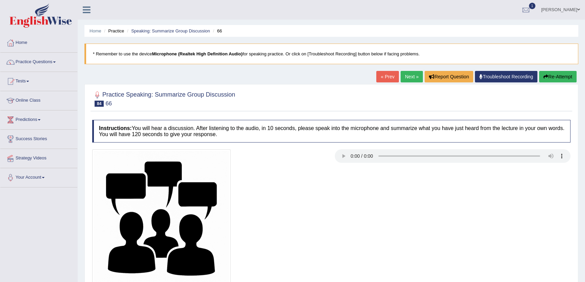
click at [345, 144] on div "Instructions: You will hear a discussion. After listening to the audio, in 10 s…" at bounding box center [332, 216] width 482 height 198
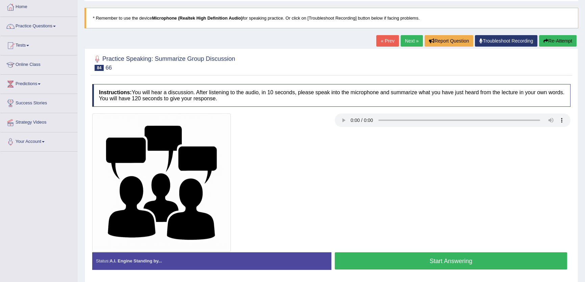
scroll to position [72, 0]
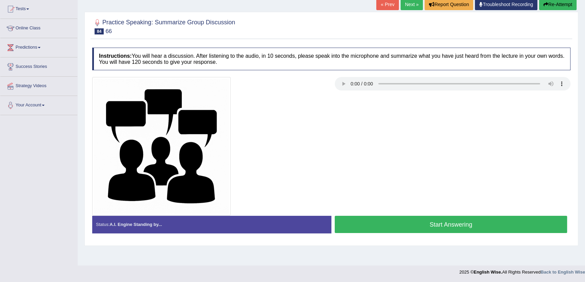
click at [402, 12] on div "Practice Speaking: Summarize Group Discussion 84 66 Instructions: You will hear…" at bounding box center [332, 129] width 494 height 234
click at [463, 226] on button "Start Answering" at bounding box center [451, 224] width 233 height 17
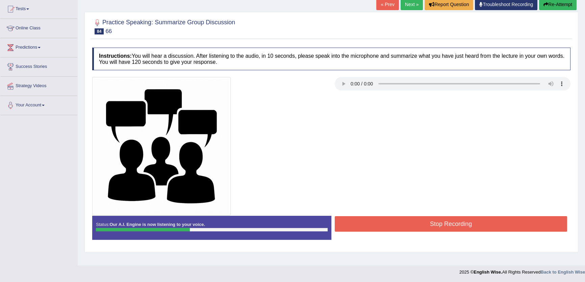
click at [463, 226] on button "Stop Recording" at bounding box center [451, 224] width 233 height 16
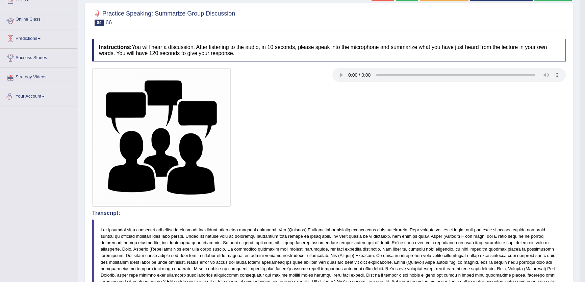
scroll to position [24, 0]
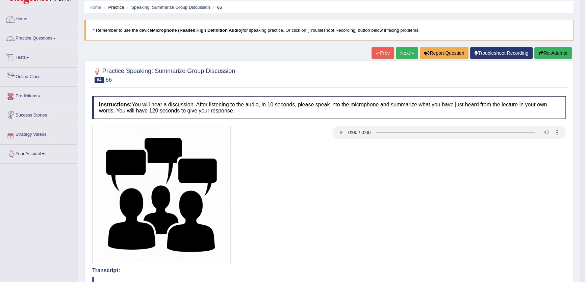
click at [54, 40] on link "Practice Questions" at bounding box center [38, 37] width 77 height 17
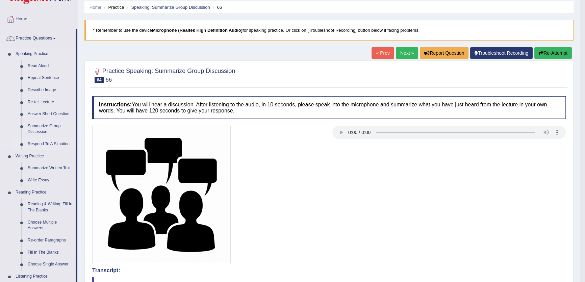
click at [62, 145] on link "Respond To A Situation" at bounding box center [50, 144] width 51 height 12
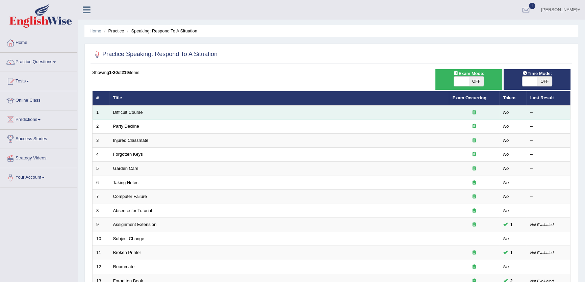
click at [127, 115] on td "Difficult Course" at bounding box center [280, 112] width 340 height 14
click at [128, 114] on link "Difficult Course" at bounding box center [128, 112] width 30 height 5
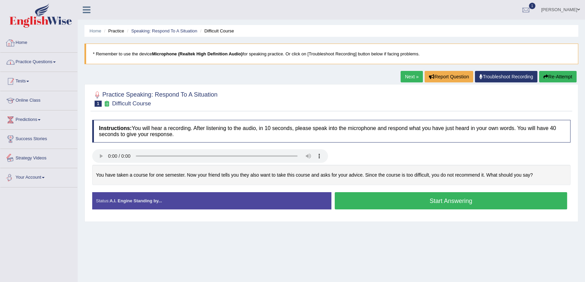
click at [32, 71] on li "Practice Questions Speaking Practice Read Aloud Repeat Sentence Describe Image …" at bounding box center [38, 62] width 77 height 19
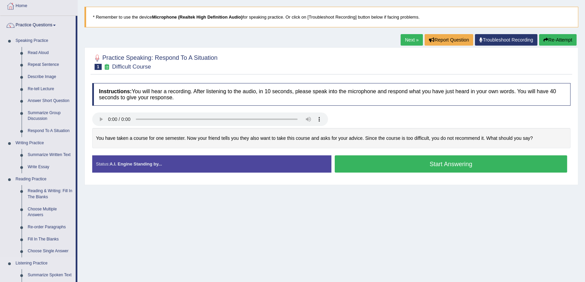
scroll to position [30, 0]
